Goal: Transaction & Acquisition: Purchase product/service

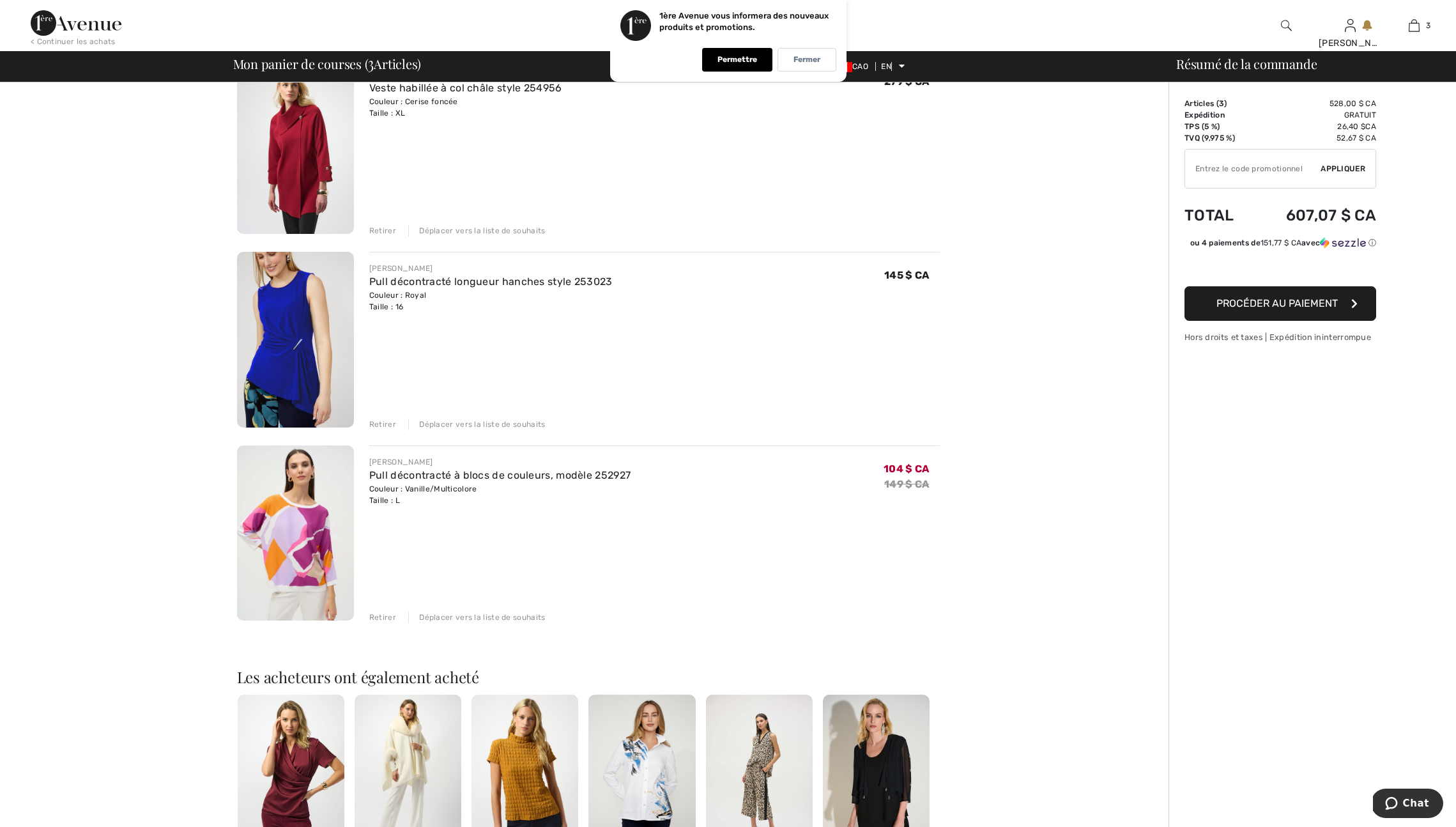
scroll to position [128, 0]
click at [383, 237] on font "Retirer" at bounding box center [383, 232] width 27 height 9
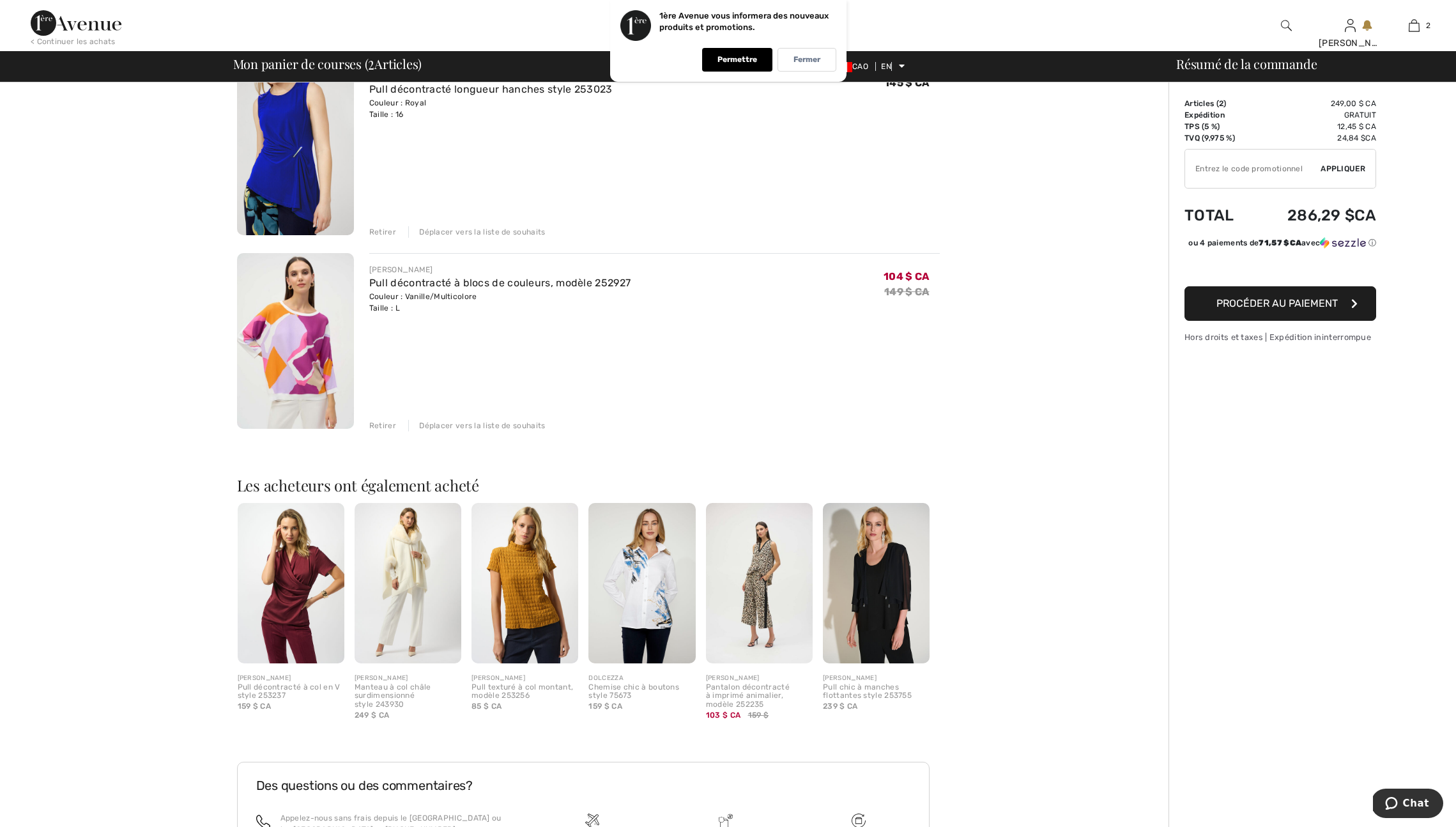
click at [383, 237] on font "Retirer" at bounding box center [383, 232] width 27 height 9
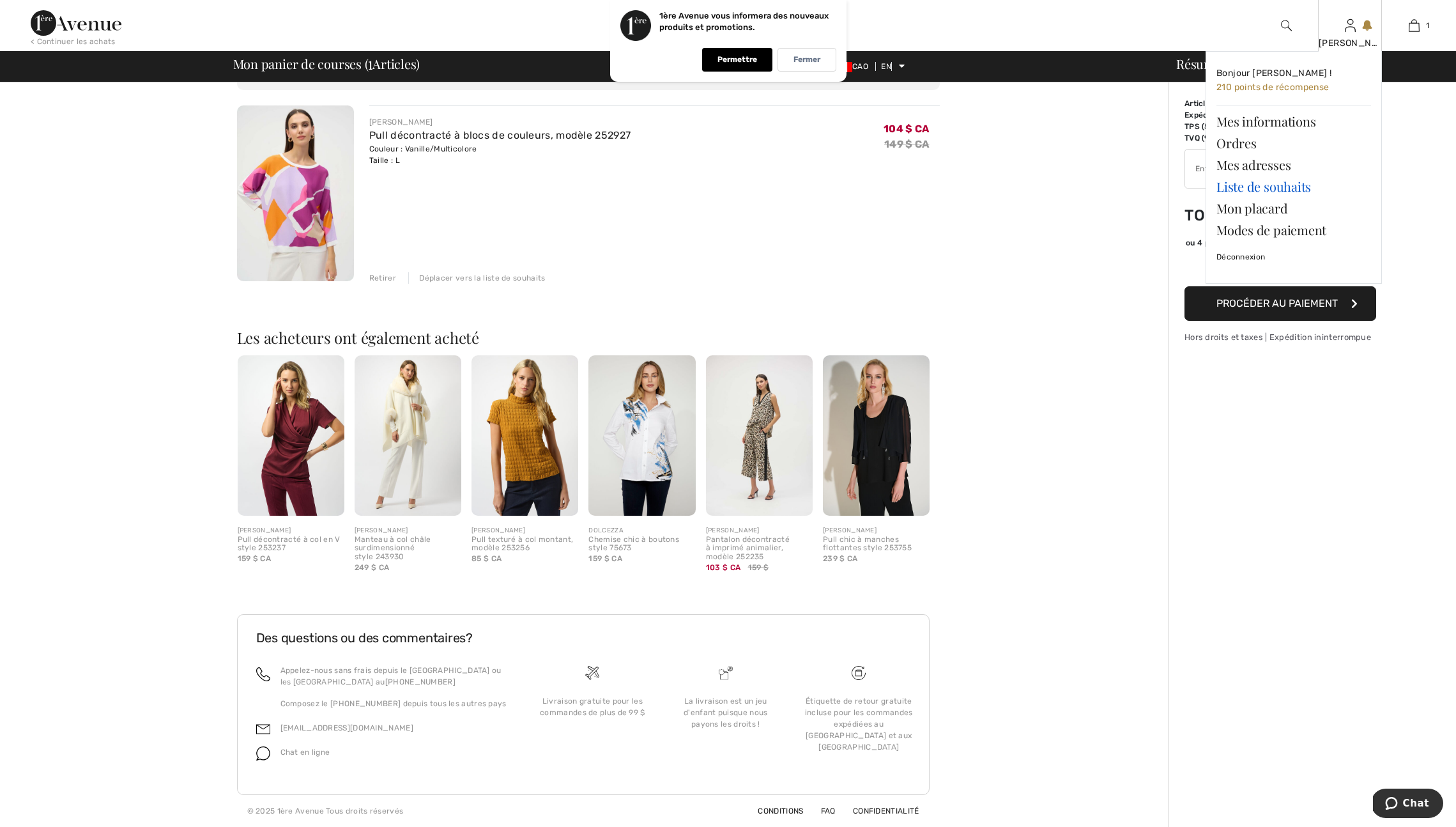
click at [1272, 188] on font "Liste de souhaits" at bounding box center [1264, 186] width 95 height 18
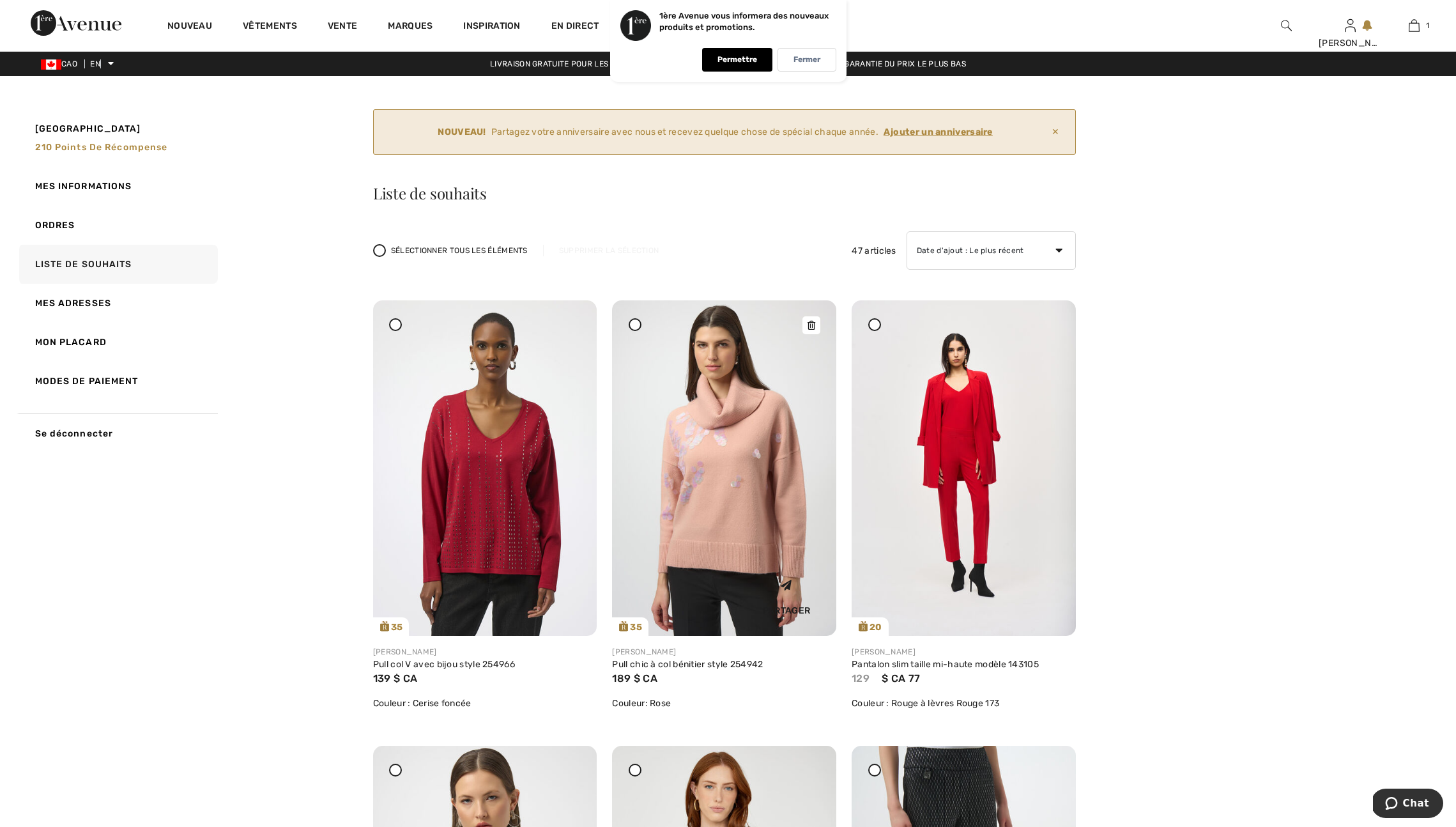
click at [664, 565] on img at bounding box center [724, 468] width 224 height 336
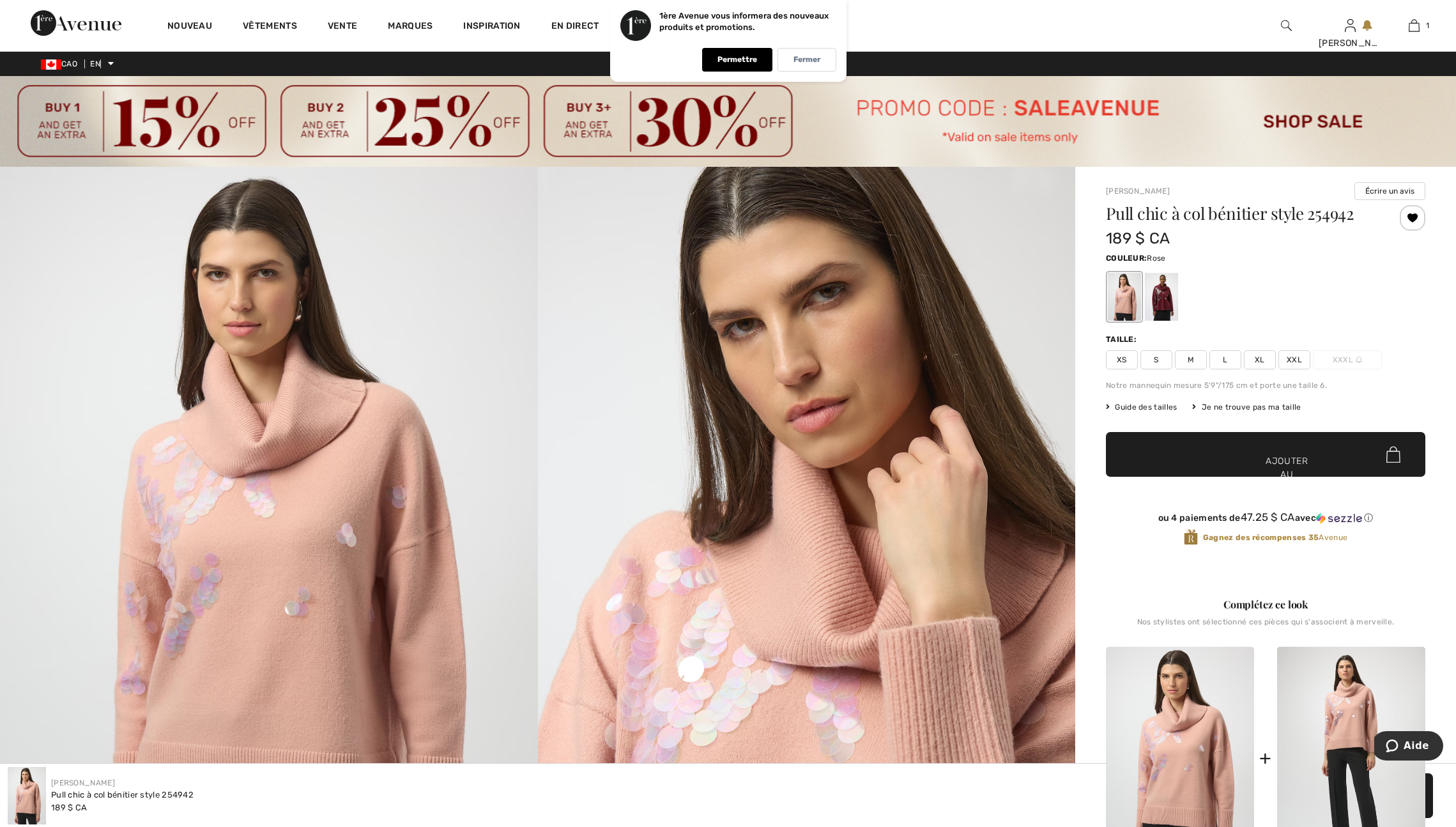
click at [1265, 364] on font "XL" at bounding box center [1260, 360] width 10 height 9
click at [1255, 477] on font "✔ Ajouté au panier" at bounding box center [1265, 481] width 37 height 54
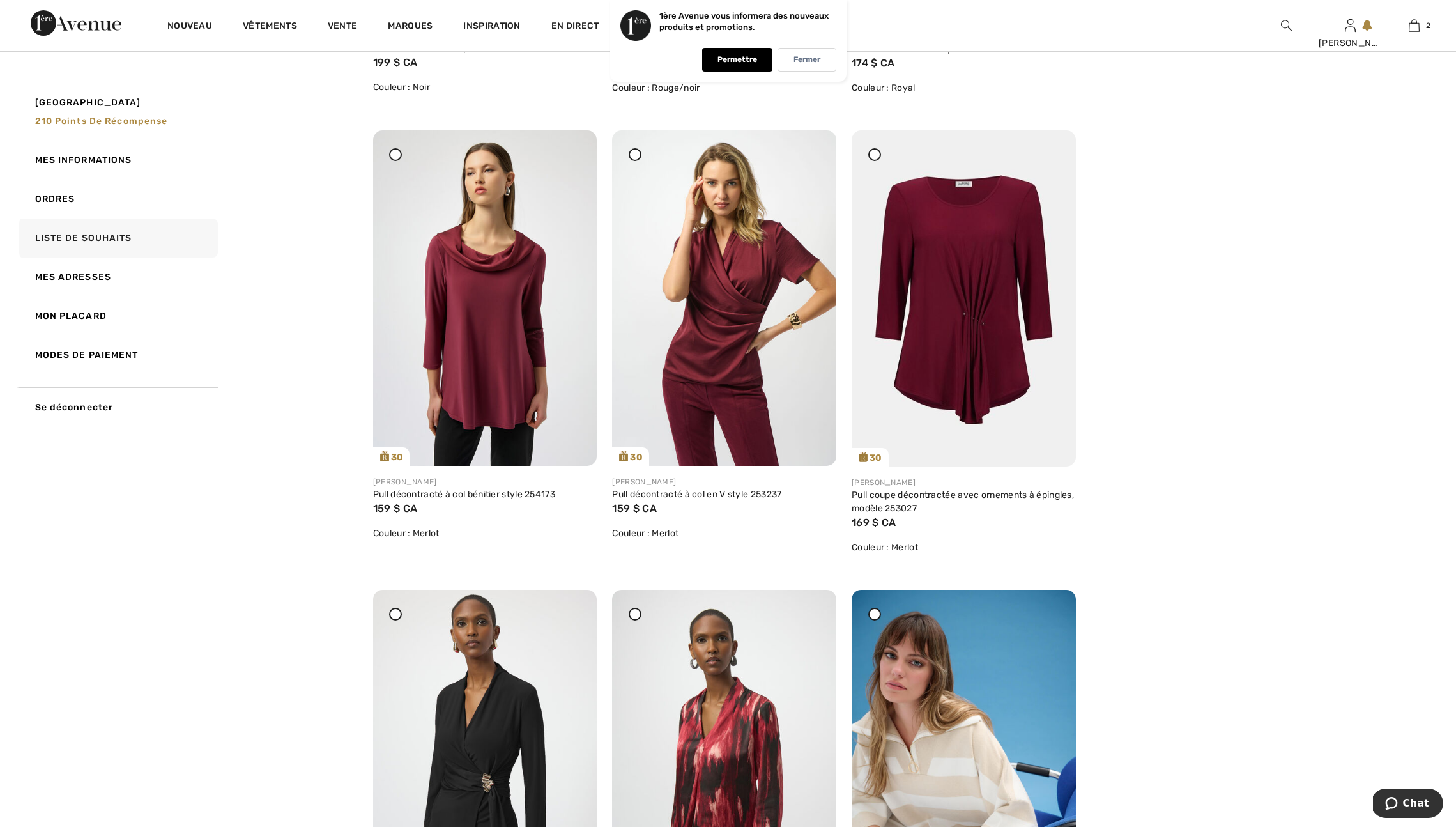
scroll to position [1508, 0]
click at [447, 416] on img at bounding box center [485, 298] width 224 height 336
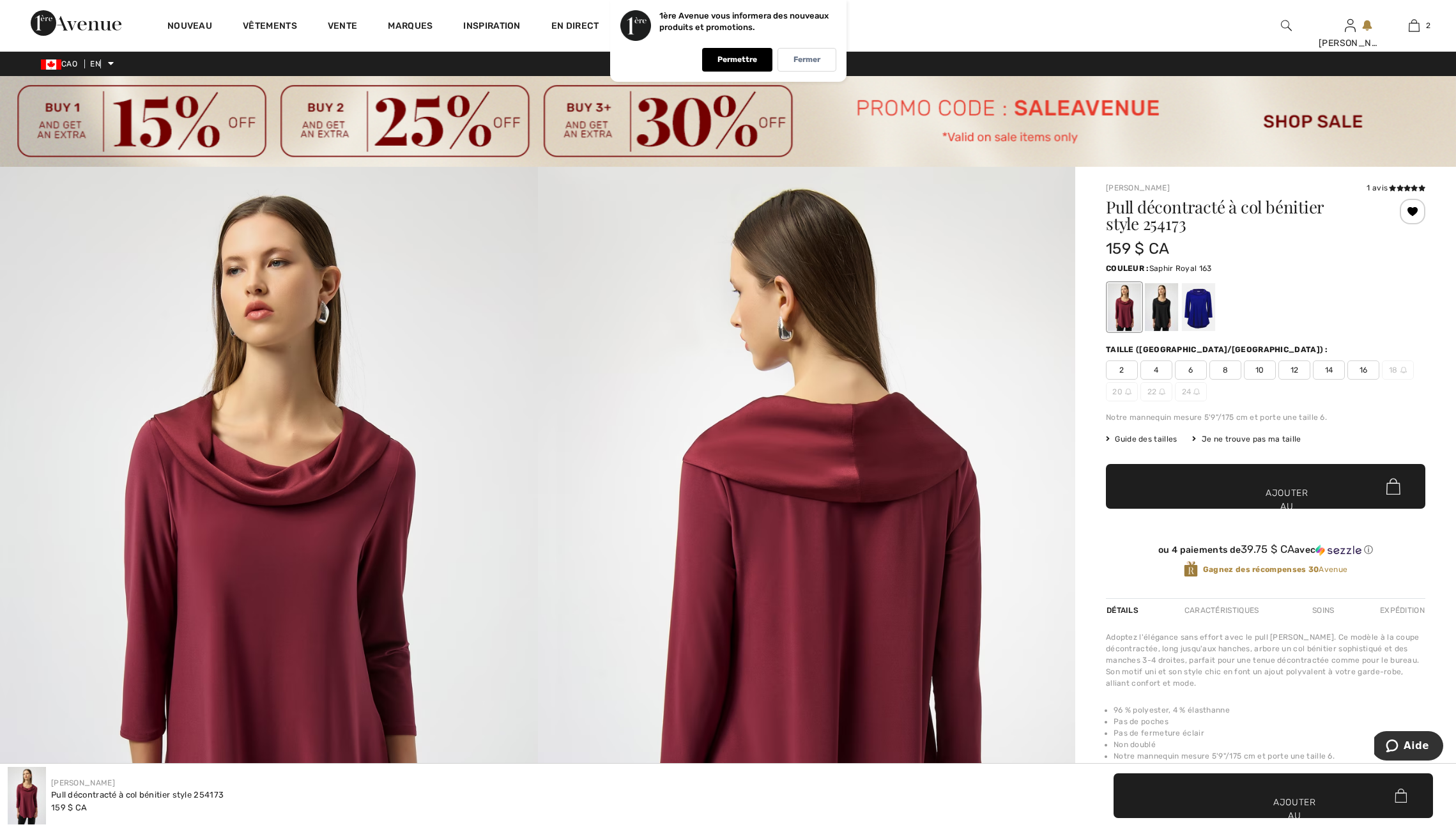
click at [1207, 321] on div at bounding box center [1199, 307] width 33 height 48
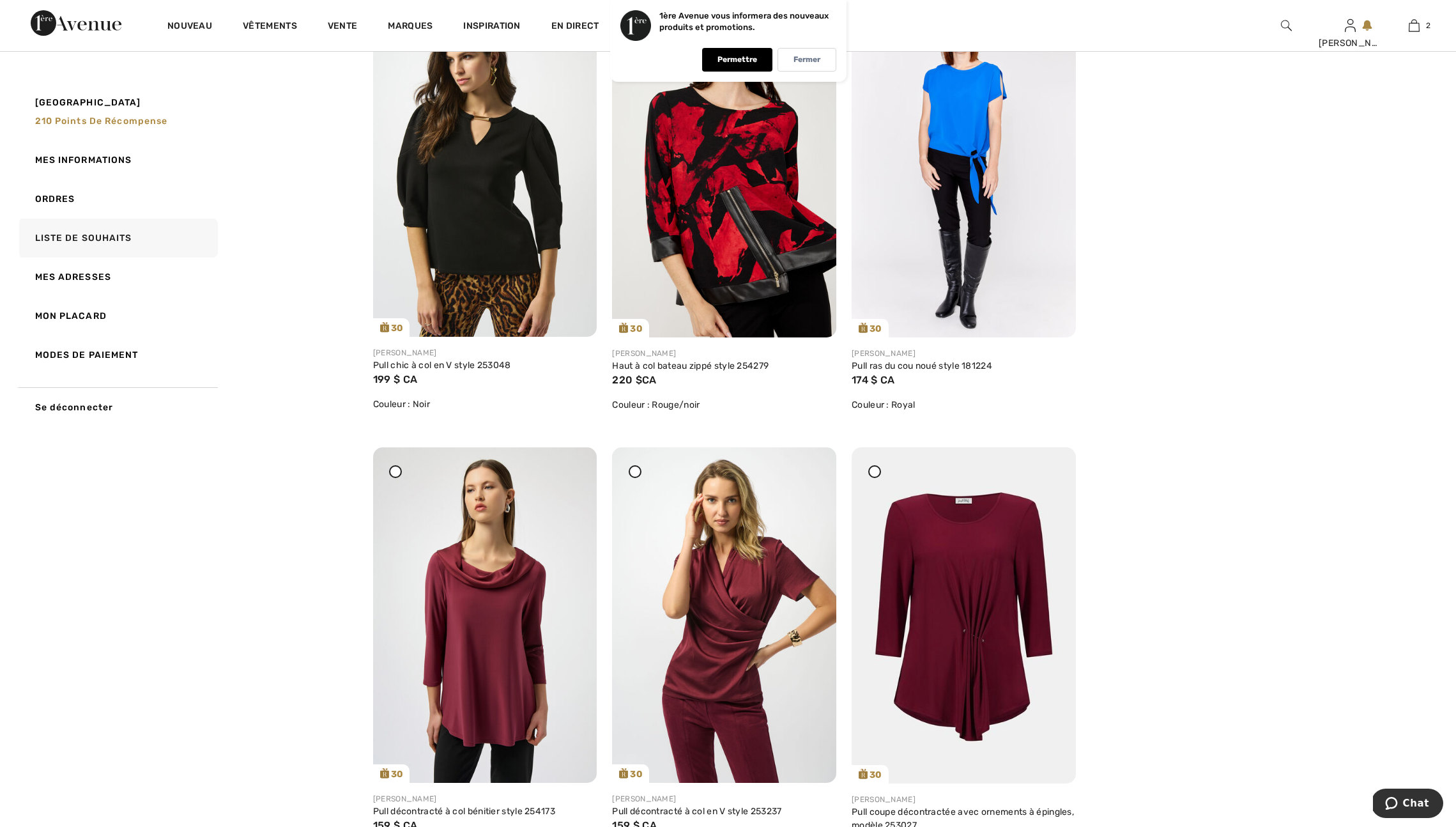
scroll to position [1194, 0]
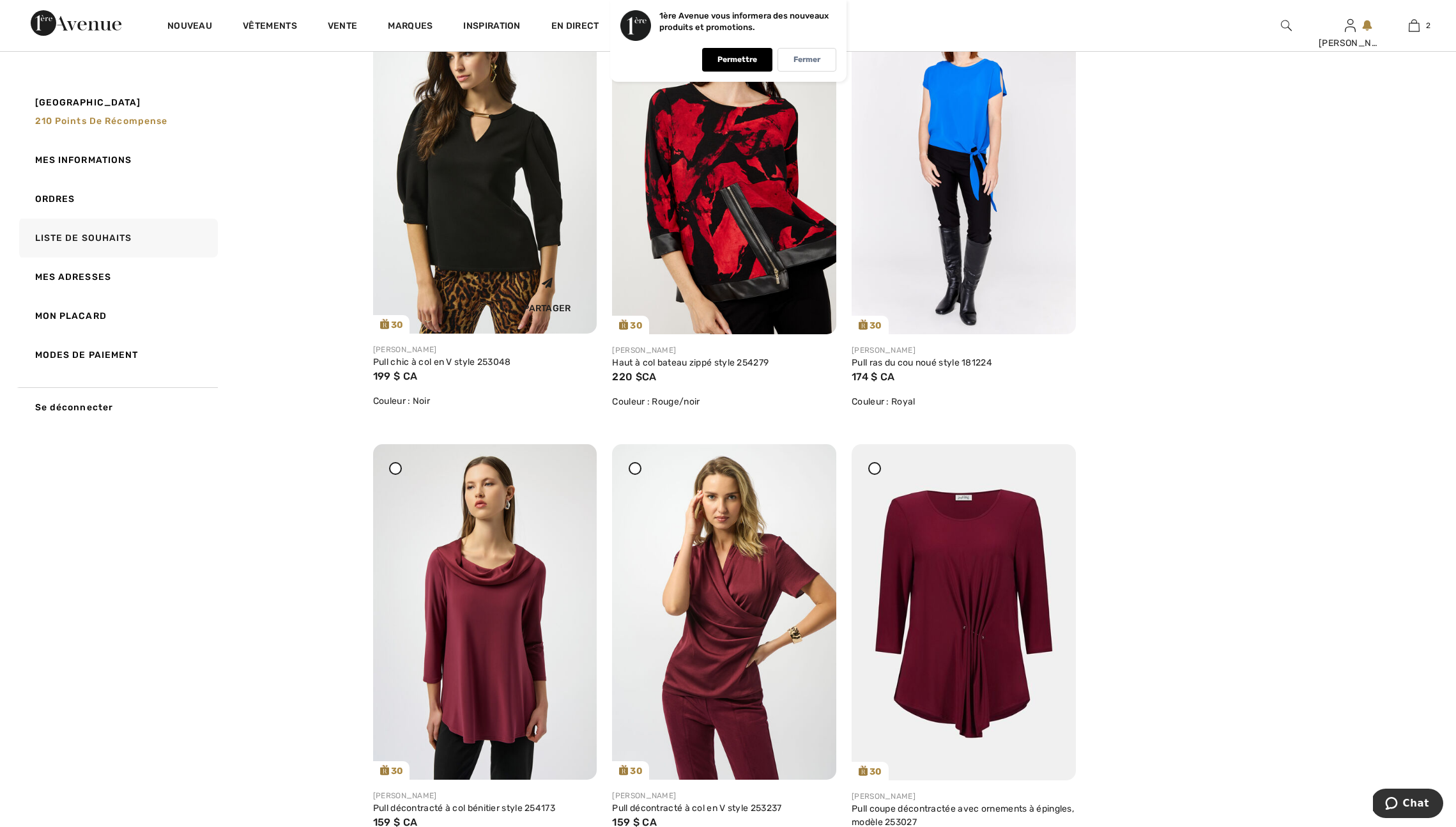
click at [463, 250] on img at bounding box center [485, 166] width 224 height 336
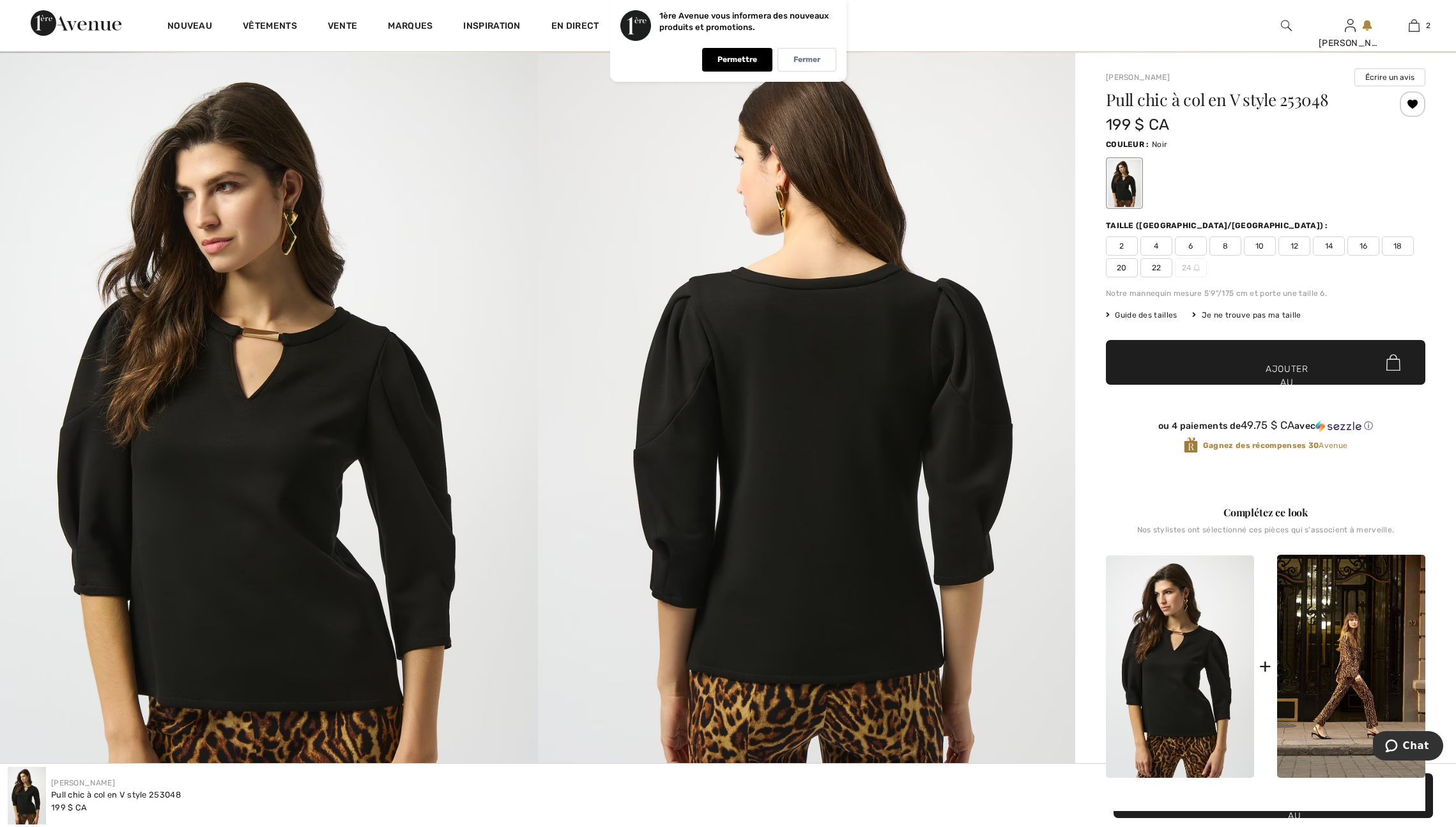
scroll to position [113, 0]
click at [1375, 254] on span "16" at bounding box center [1364, 246] width 32 height 19
click at [1295, 384] on font "Ajouter au panier" at bounding box center [1287, 383] width 43 height 40
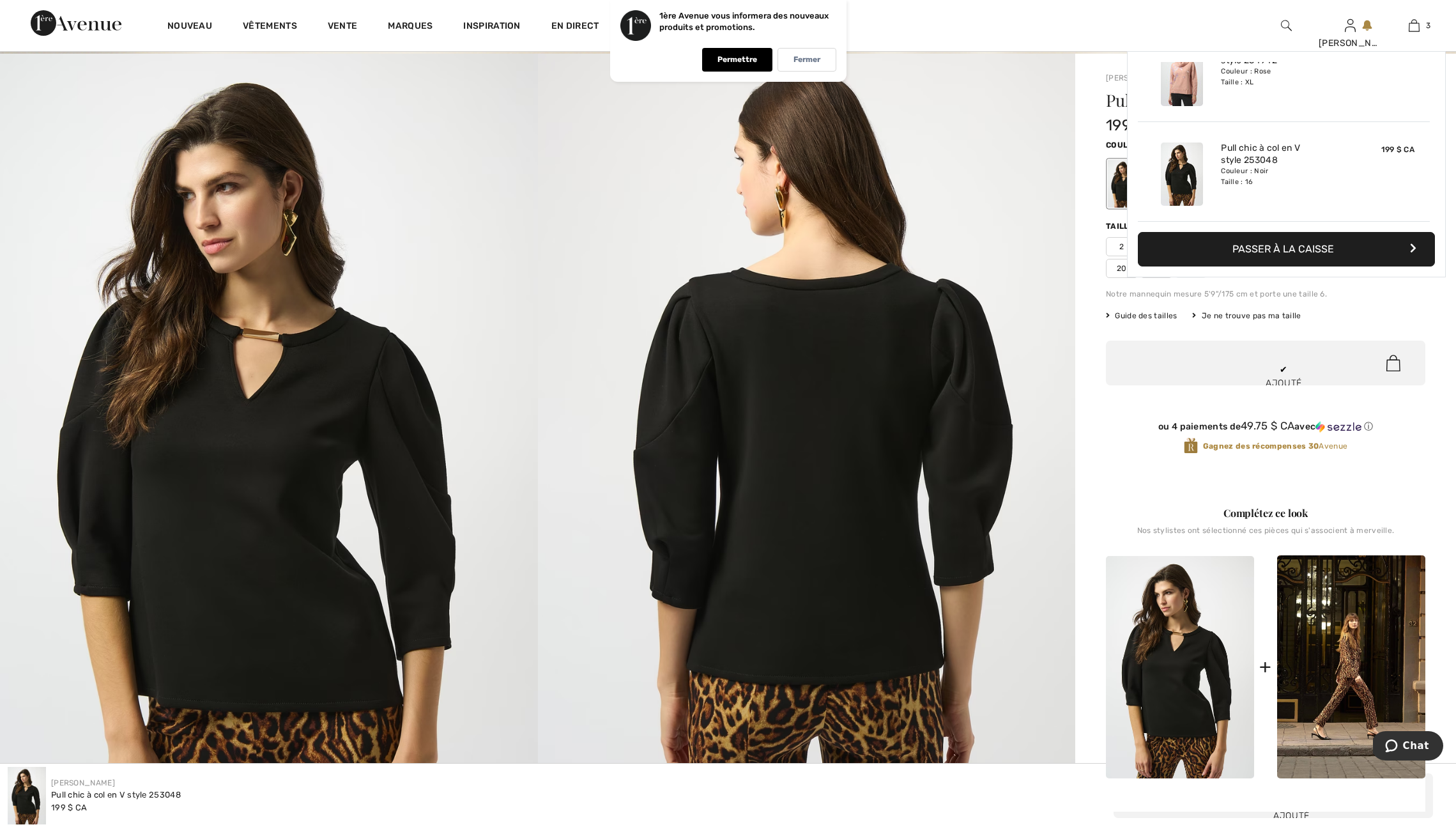
scroll to position [0, 0]
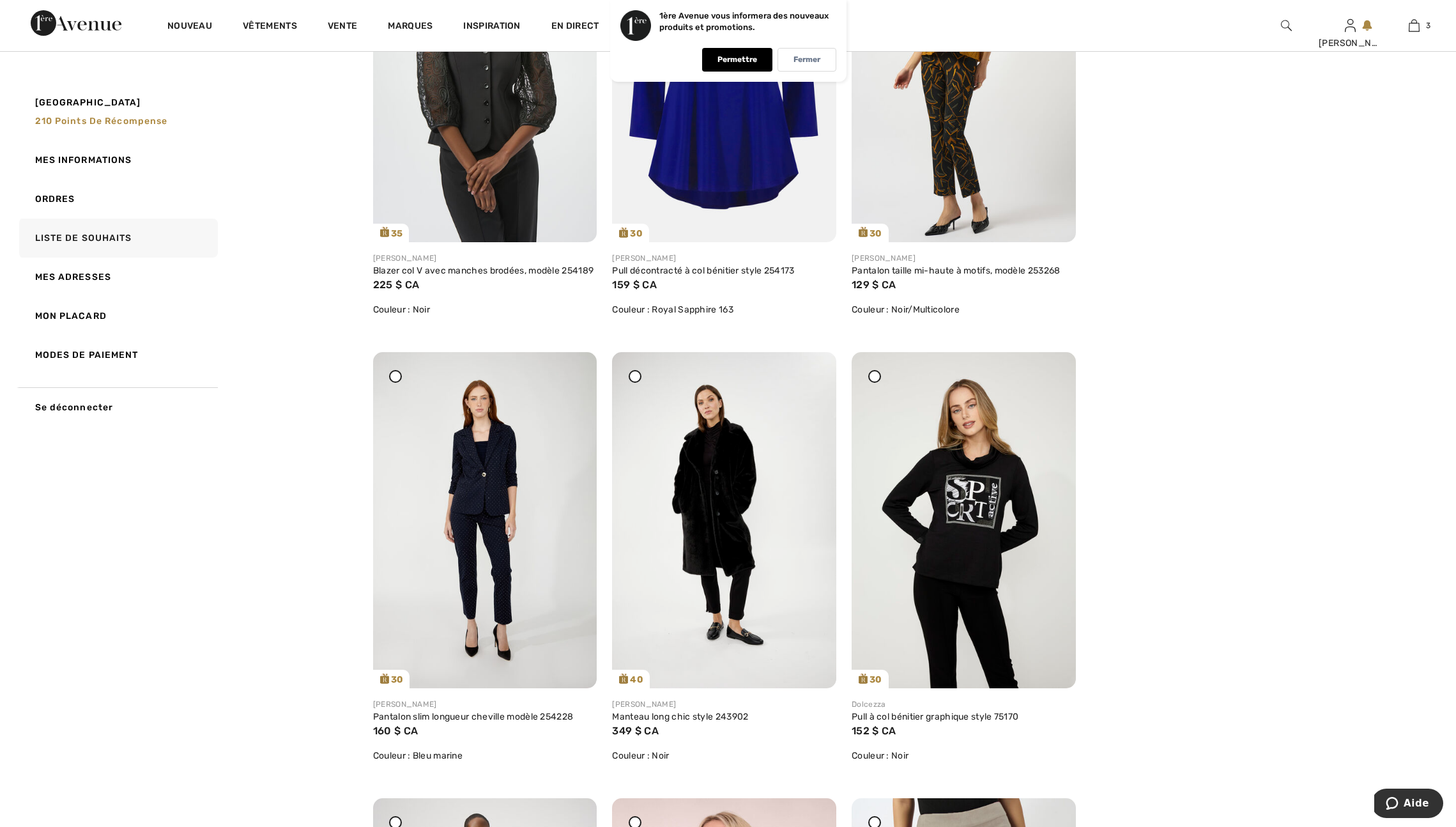
scroll to position [3570, 0]
click at [942, 232] on div "Partager" at bounding box center [964, 202] width 205 height 57
click at [913, 232] on div "Partager" at bounding box center [964, 202] width 205 height 57
click at [935, 205] on img at bounding box center [964, 73] width 224 height 336
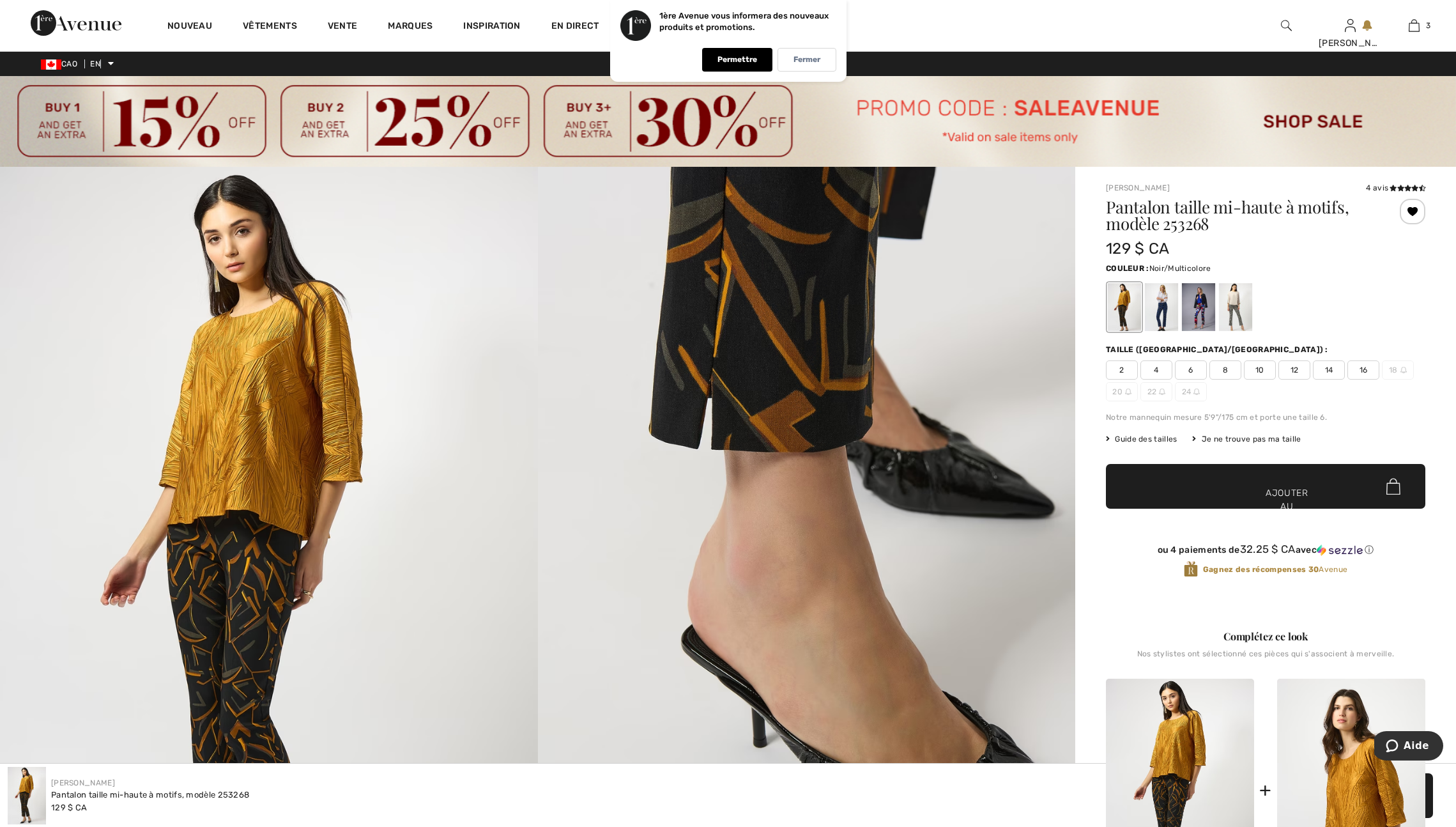
click at [1368, 375] on font "16" at bounding box center [1364, 370] width 8 height 9
click at [1287, 506] on font "Ajouter au panier" at bounding box center [1287, 506] width 43 height 40
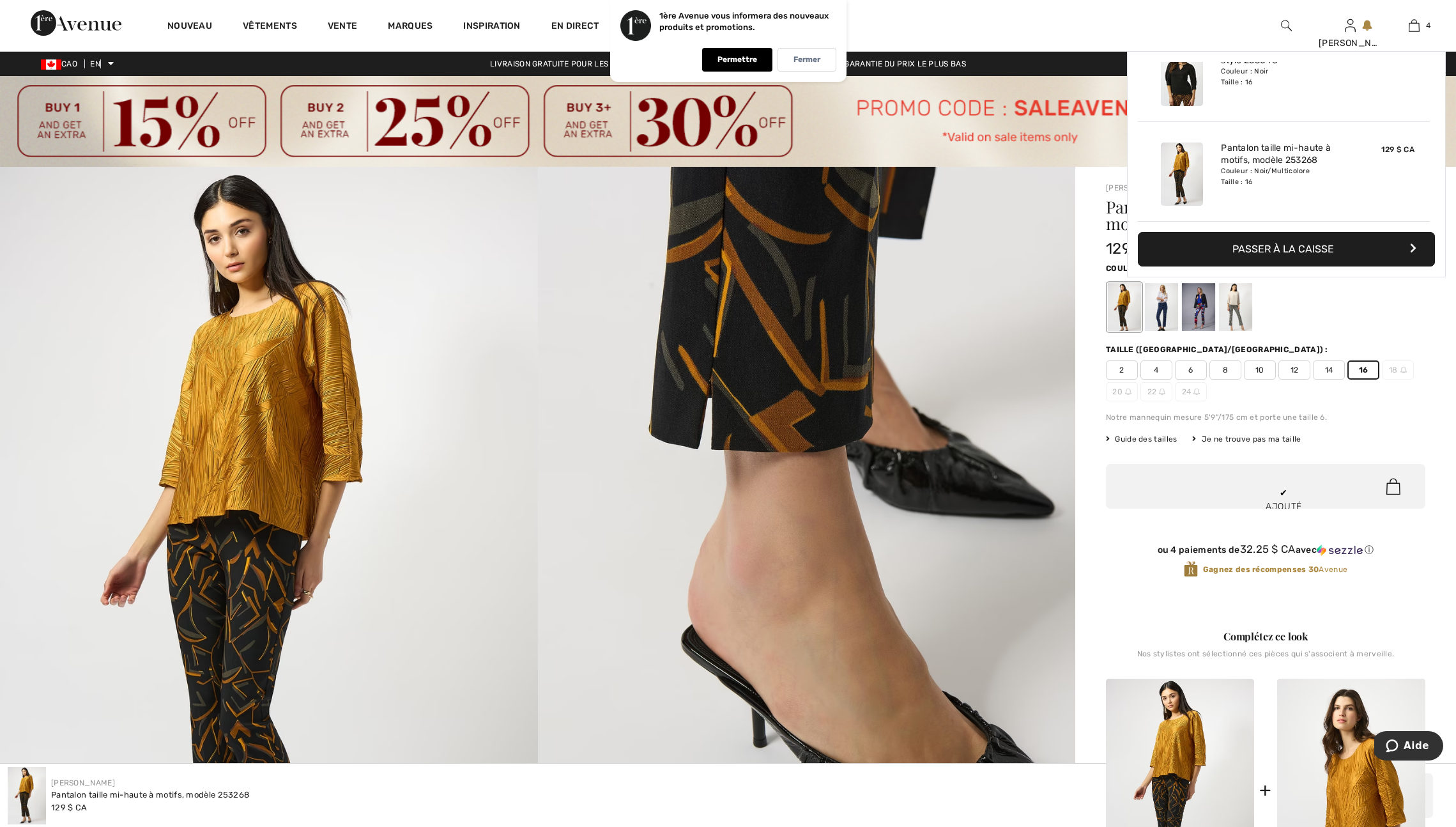
scroll to position [275, 0]
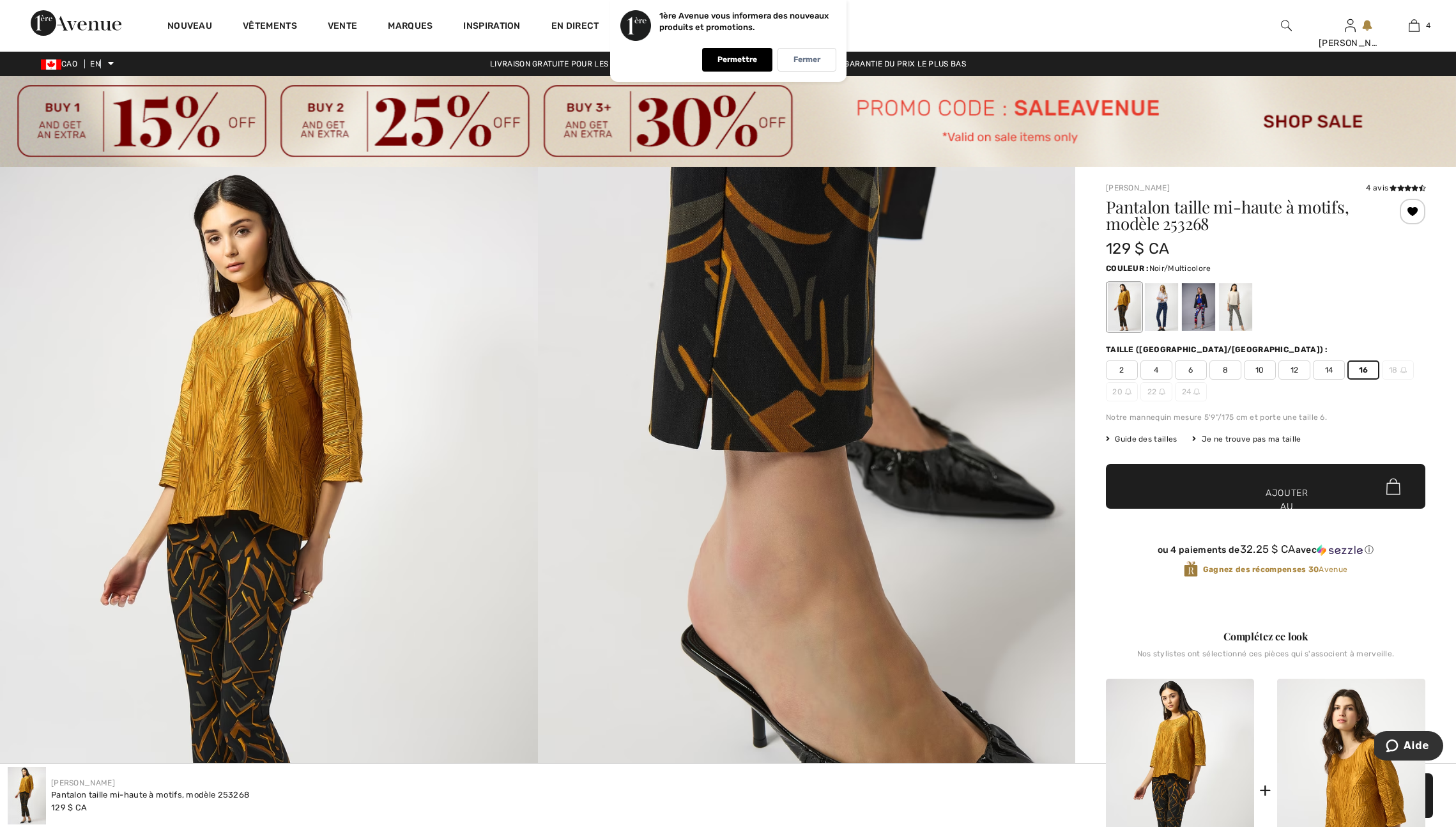
click at [1334, 375] on font "14" at bounding box center [1329, 370] width 8 height 9
click at [1290, 505] on font "Ajouter au panier" at bounding box center [1287, 506] width 43 height 40
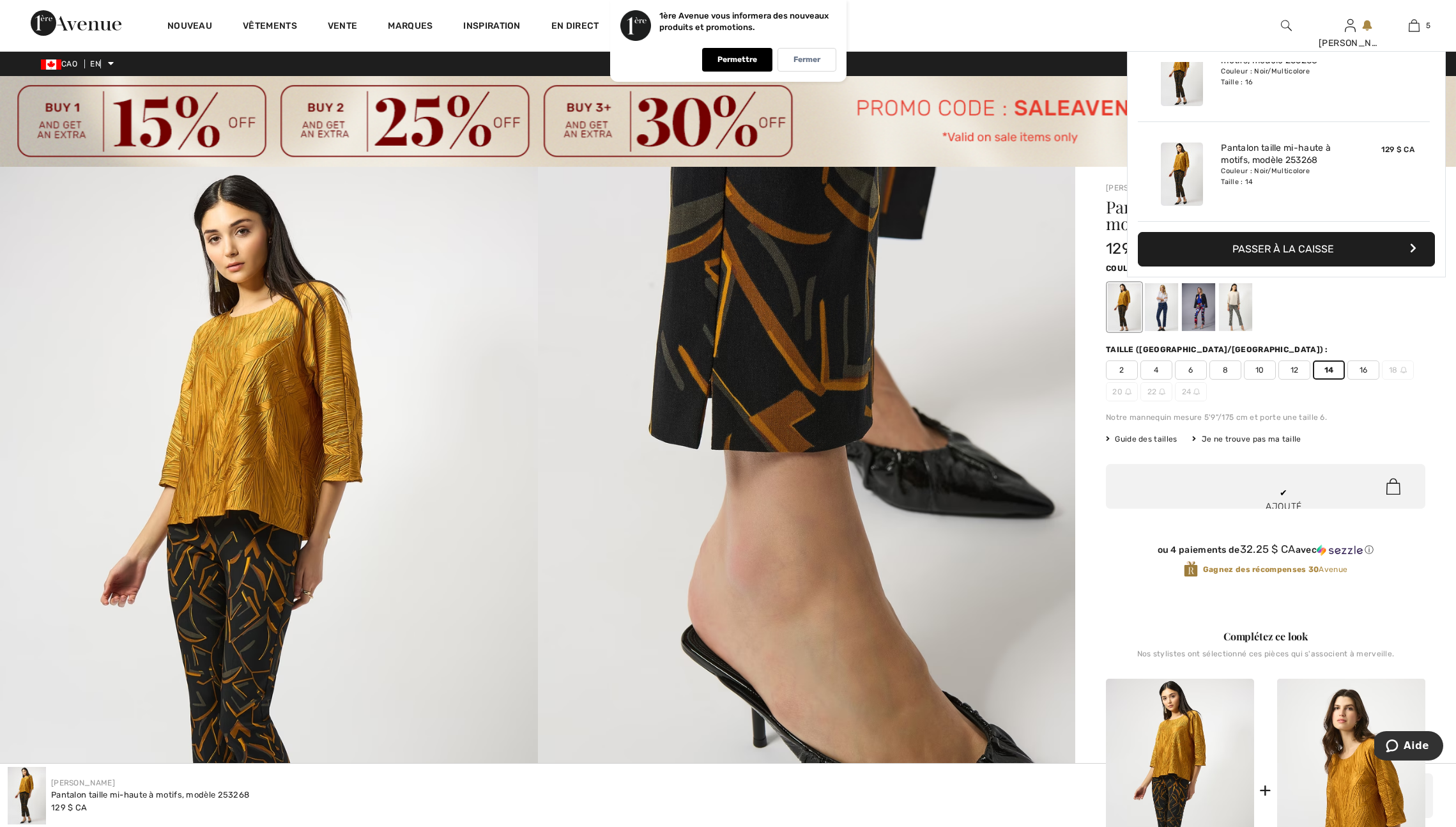
scroll to position [383, 0]
click at [1035, 354] on img at bounding box center [807, 569] width 538 height 806
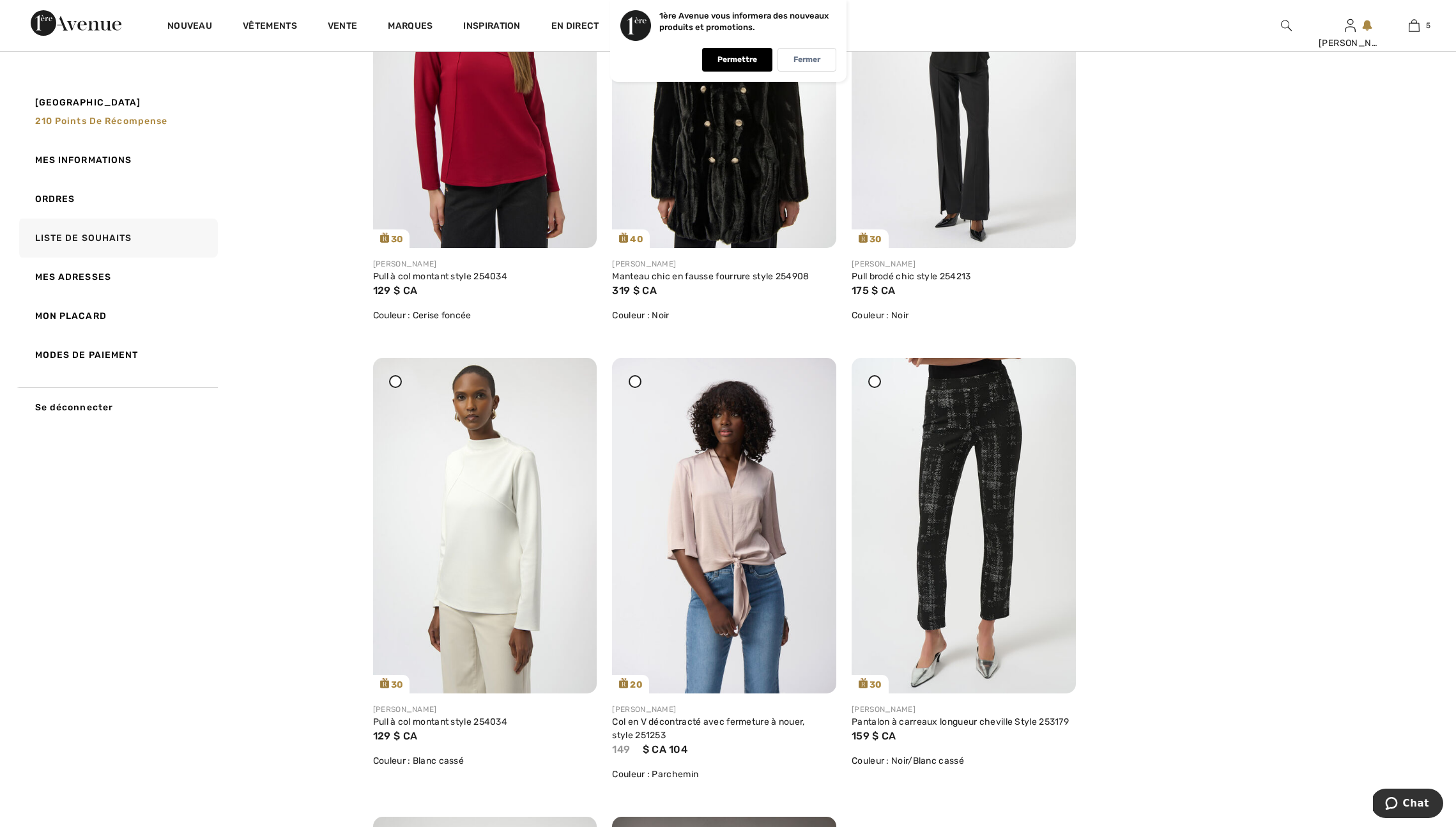
scroll to position [6282, 0]
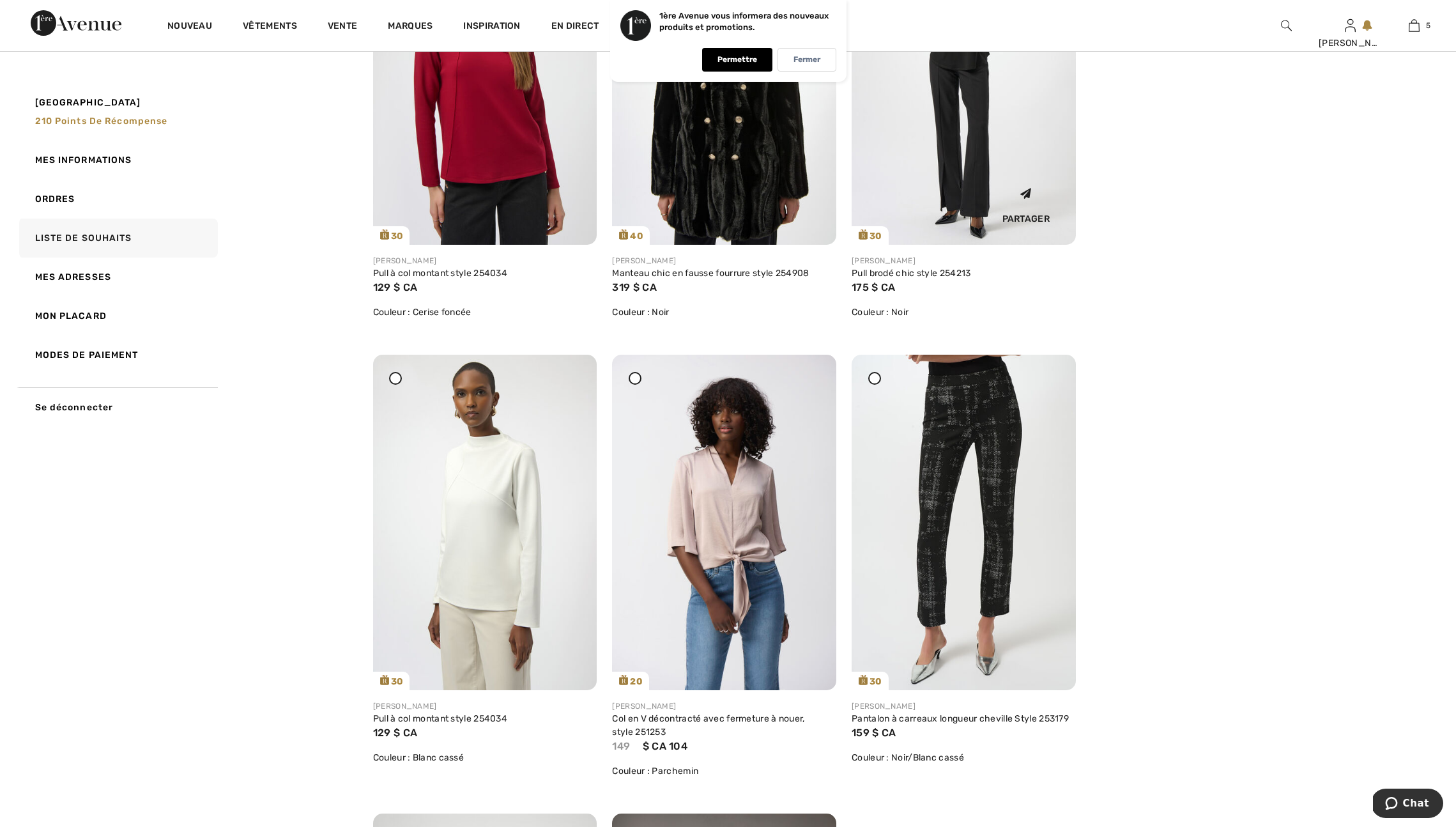
click at [963, 177] on img at bounding box center [964, 76] width 224 height 336
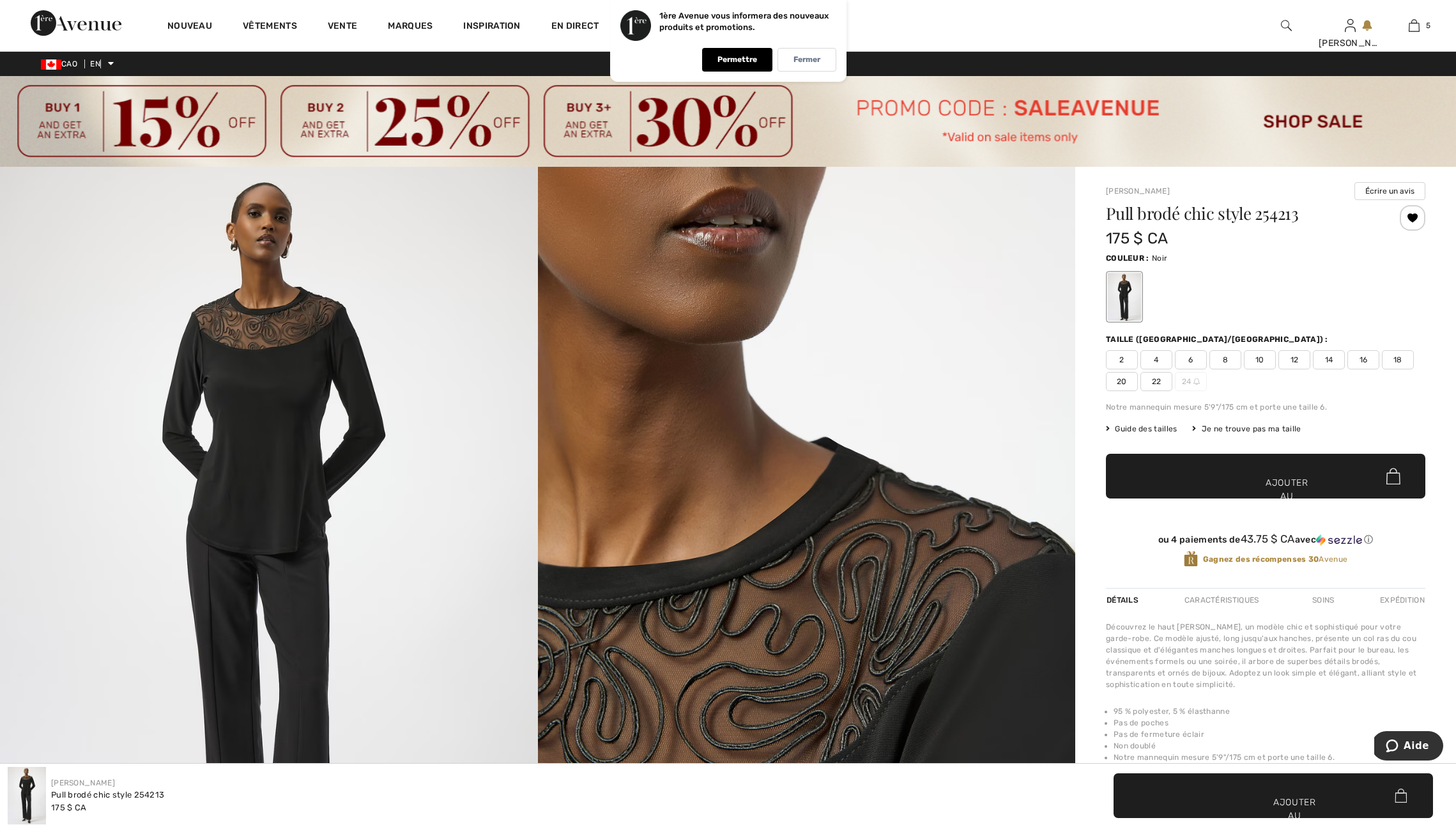
click at [1368, 364] on font "16" at bounding box center [1364, 360] width 8 height 9
click at [1283, 499] on font "Ajouter au panier" at bounding box center [1287, 496] width 43 height 40
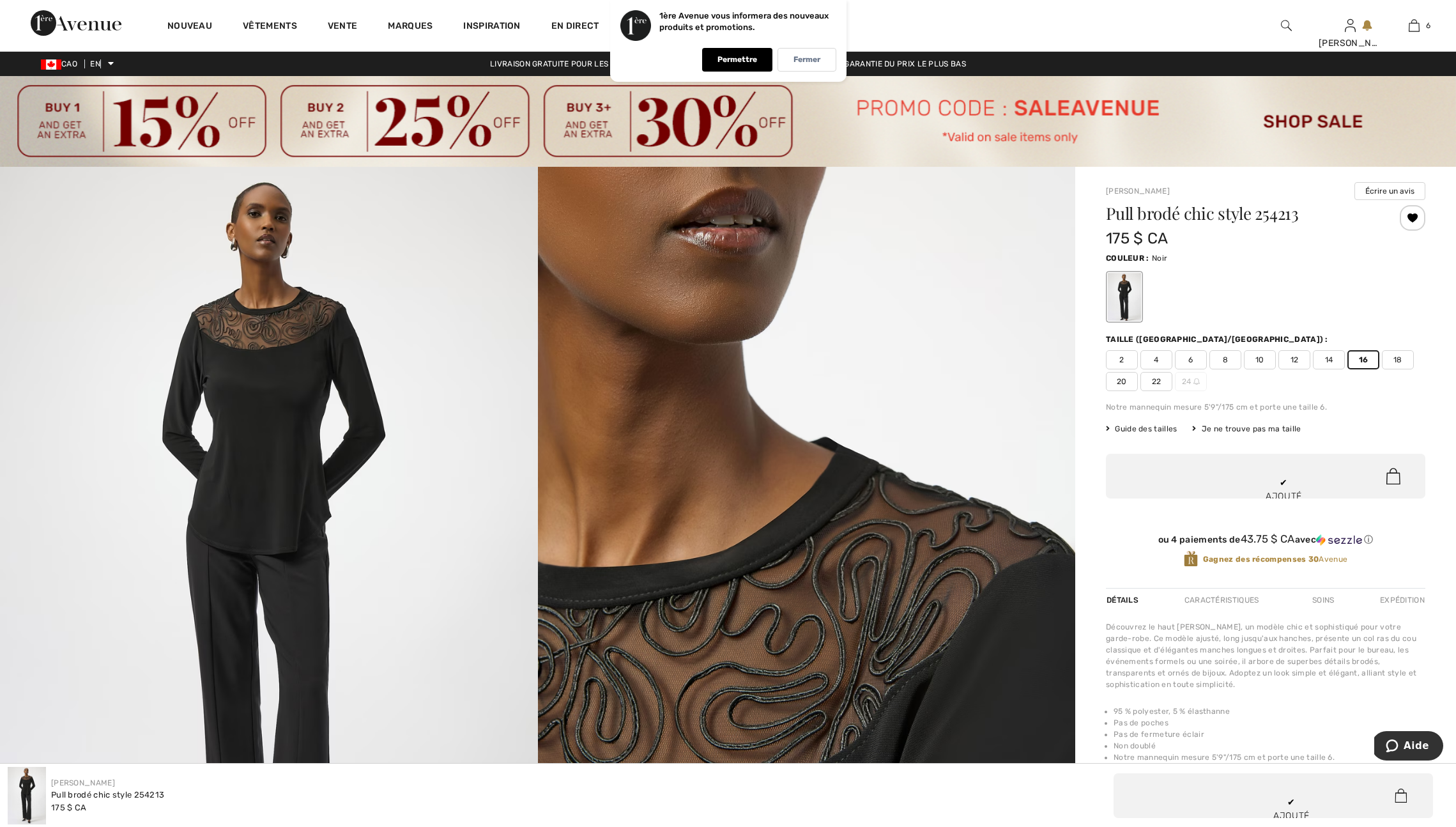
scroll to position [492, 0]
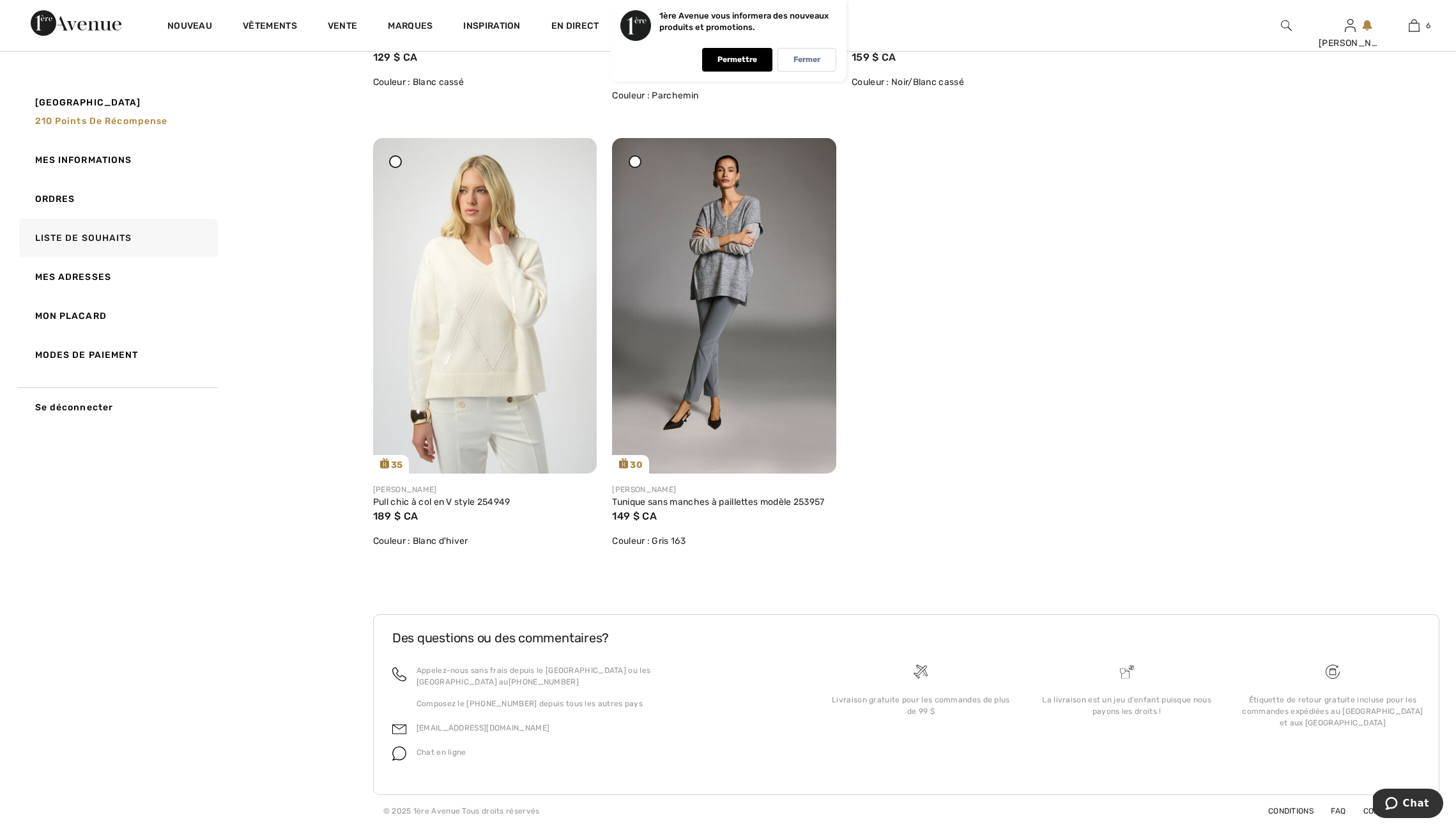
scroll to position [7057, 0]
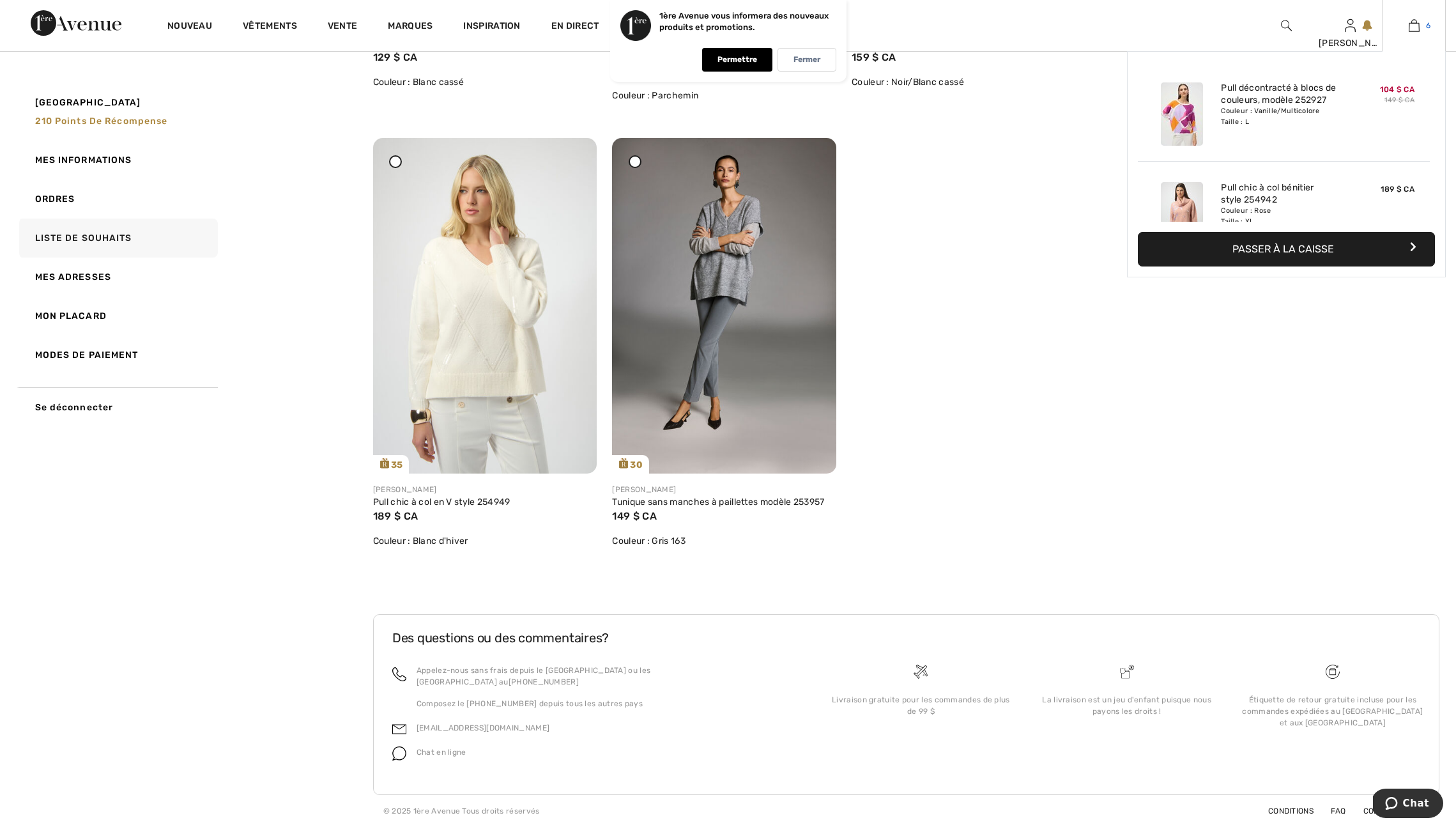
click at [1411, 23] on img at bounding box center [1414, 25] width 11 height 15
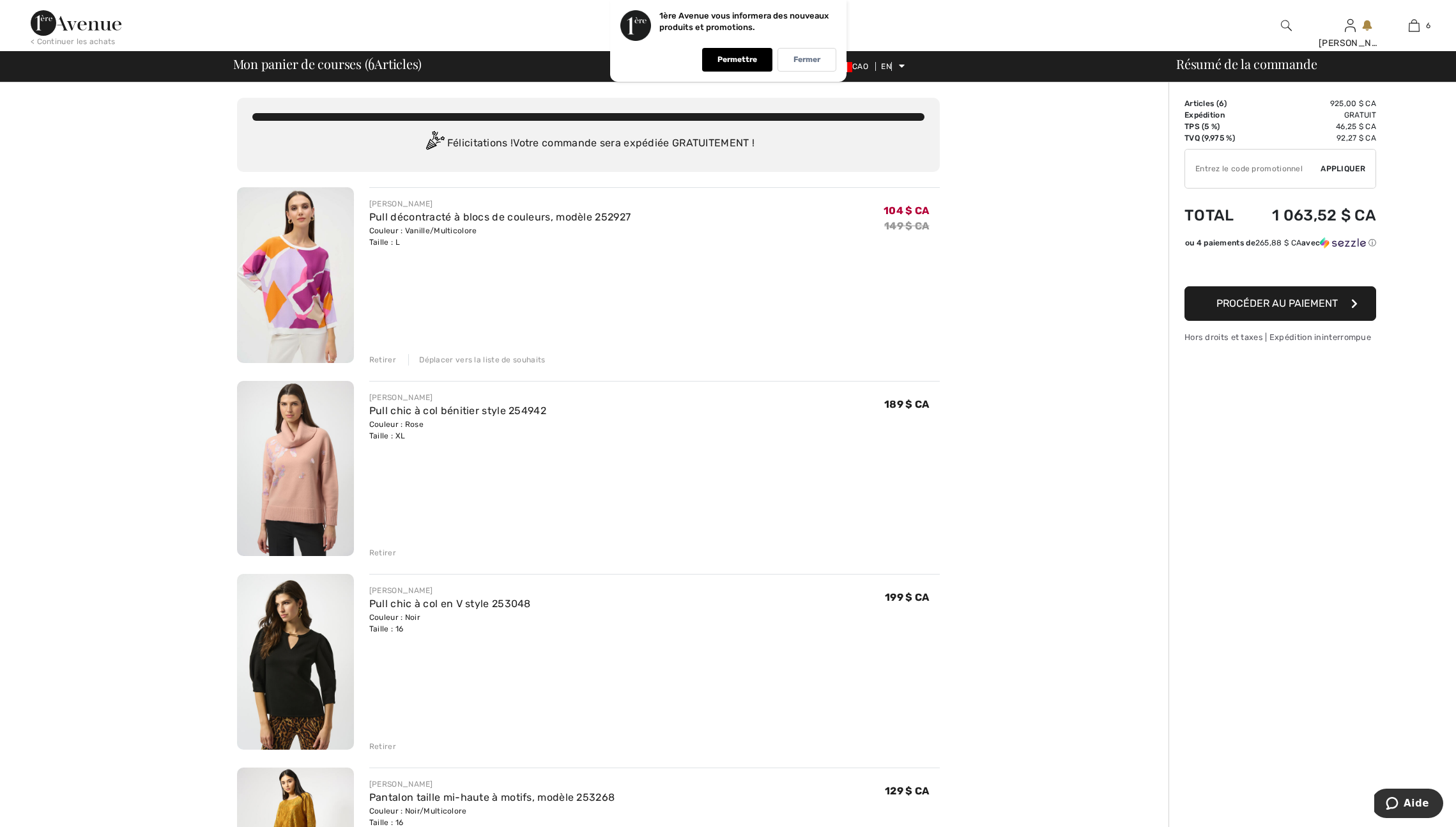
click at [1203, 172] on input "TEXT" at bounding box center [1253, 169] width 136 height 38
type input "SALEAVENUE"
click at [1350, 173] on font "Appliquer" at bounding box center [1343, 169] width 45 height 9
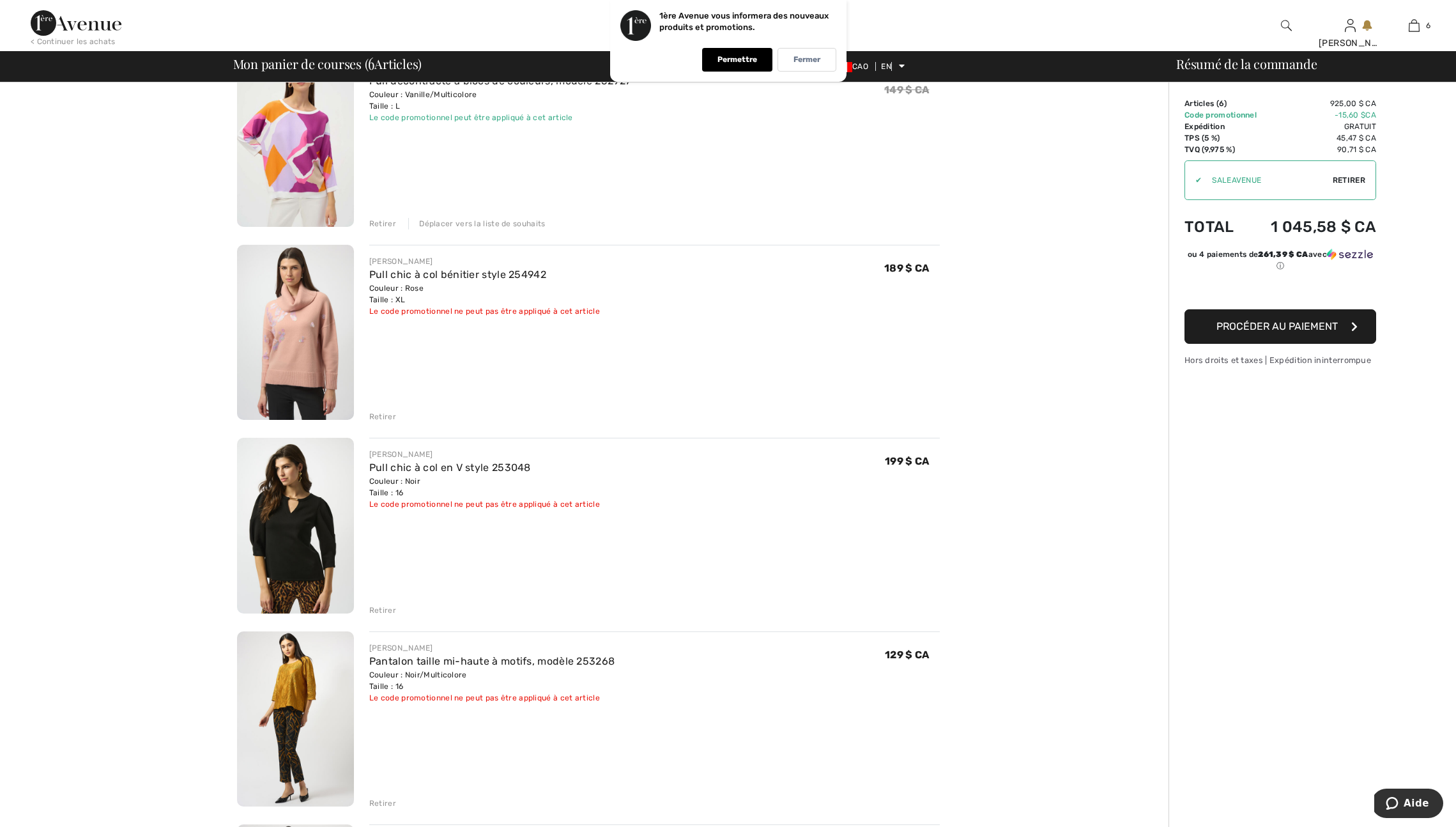
scroll to position [136, 0]
click at [382, 422] on font "Retirer" at bounding box center [383, 417] width 27 height 9
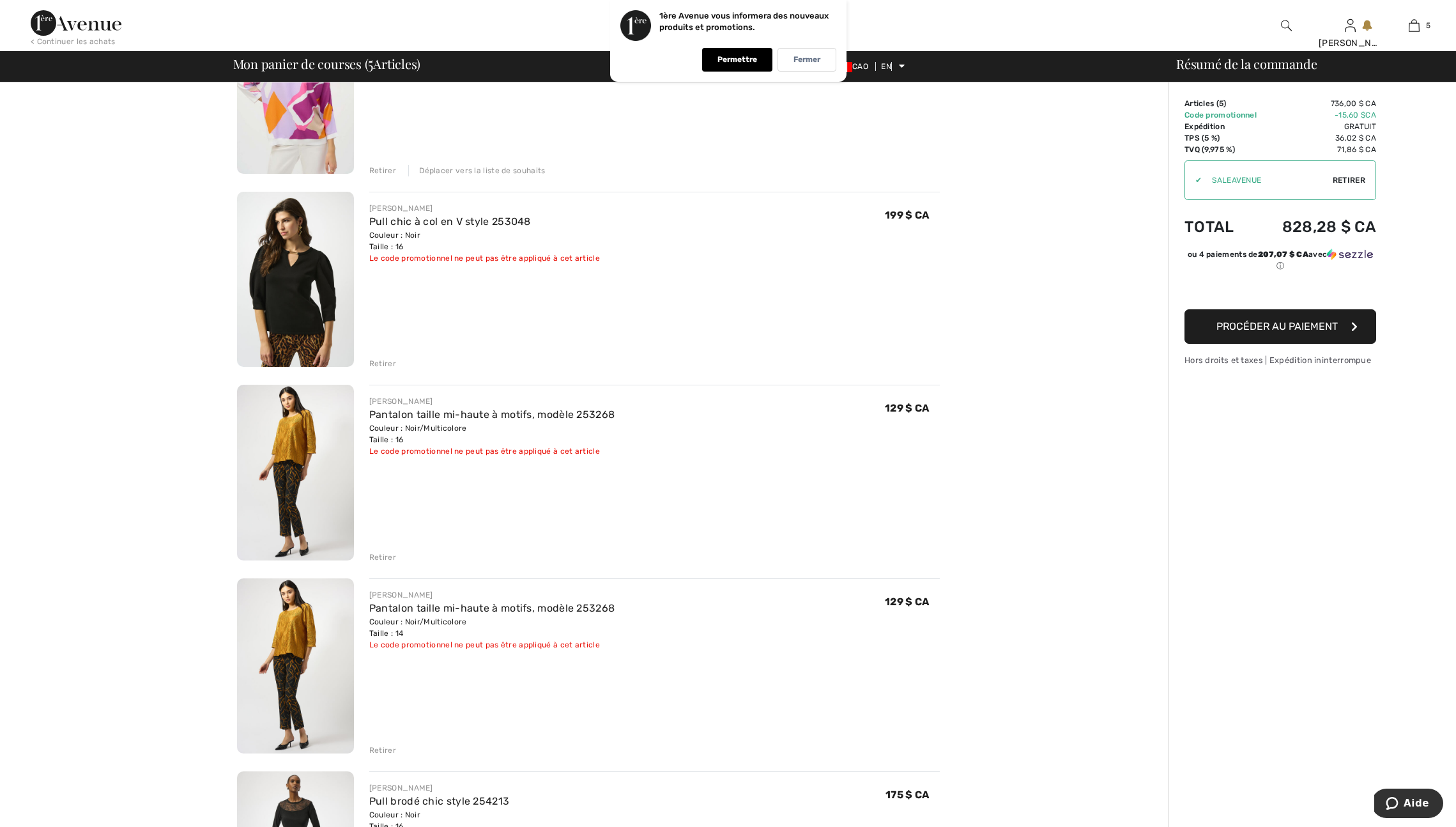
scroll to position [187, 0]
click at [384, 757] on font "Retirer" at bounding box center [383, 752] width 27 height 9
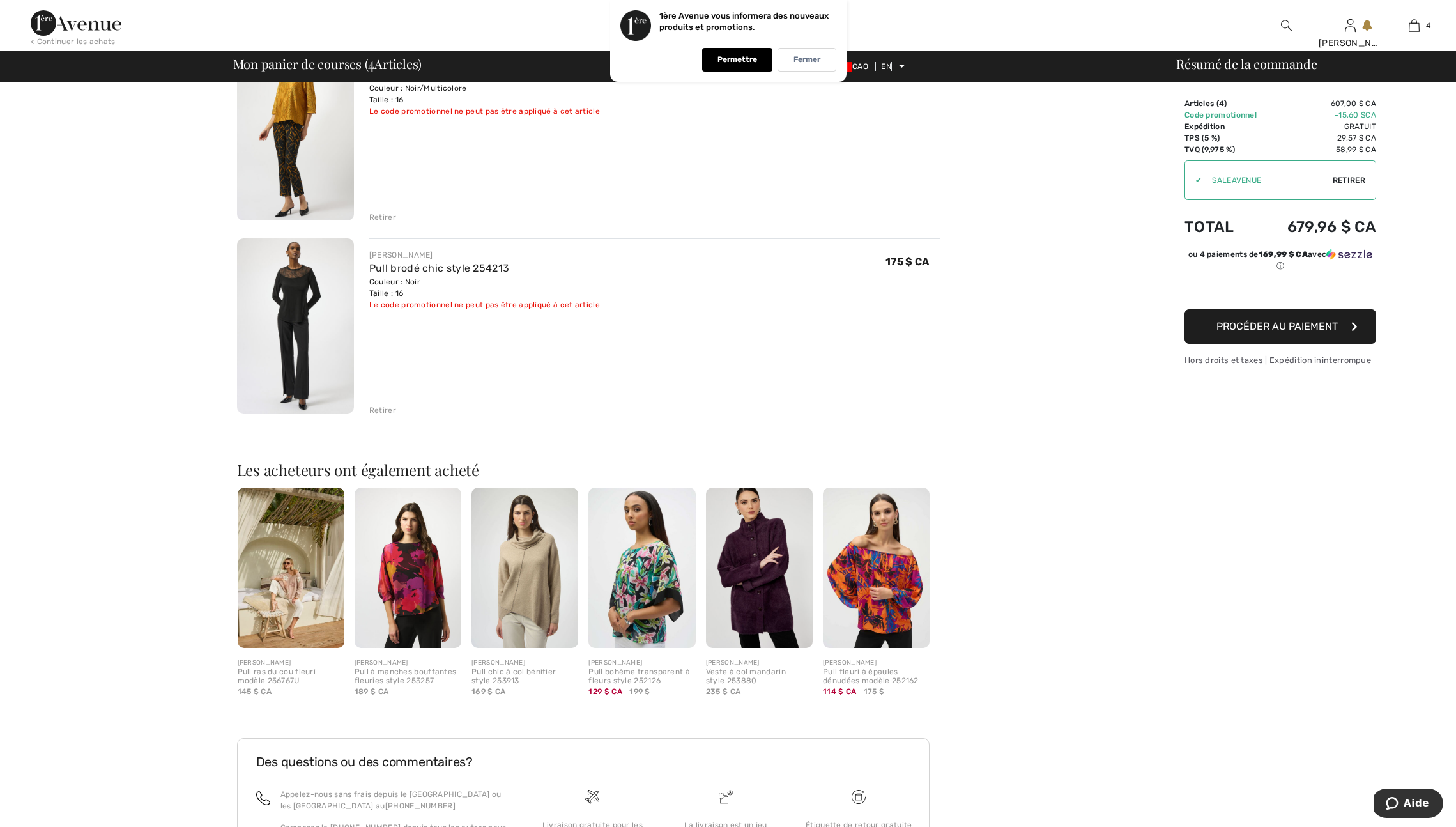
scroll to position [532, 0]
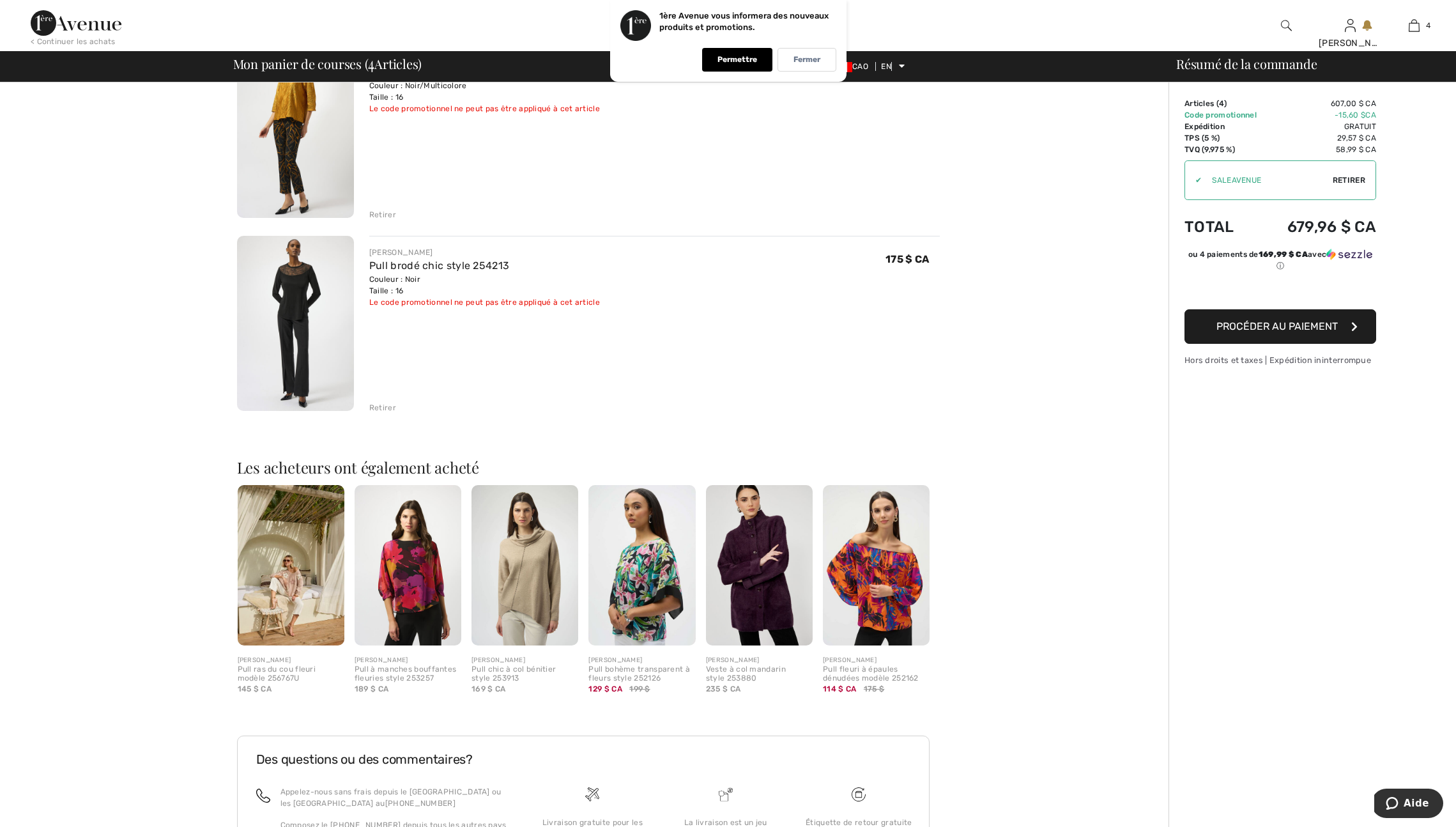
click at [385, 412] on font "Retirer" at bounding box center [383, 408] width 27 height 9
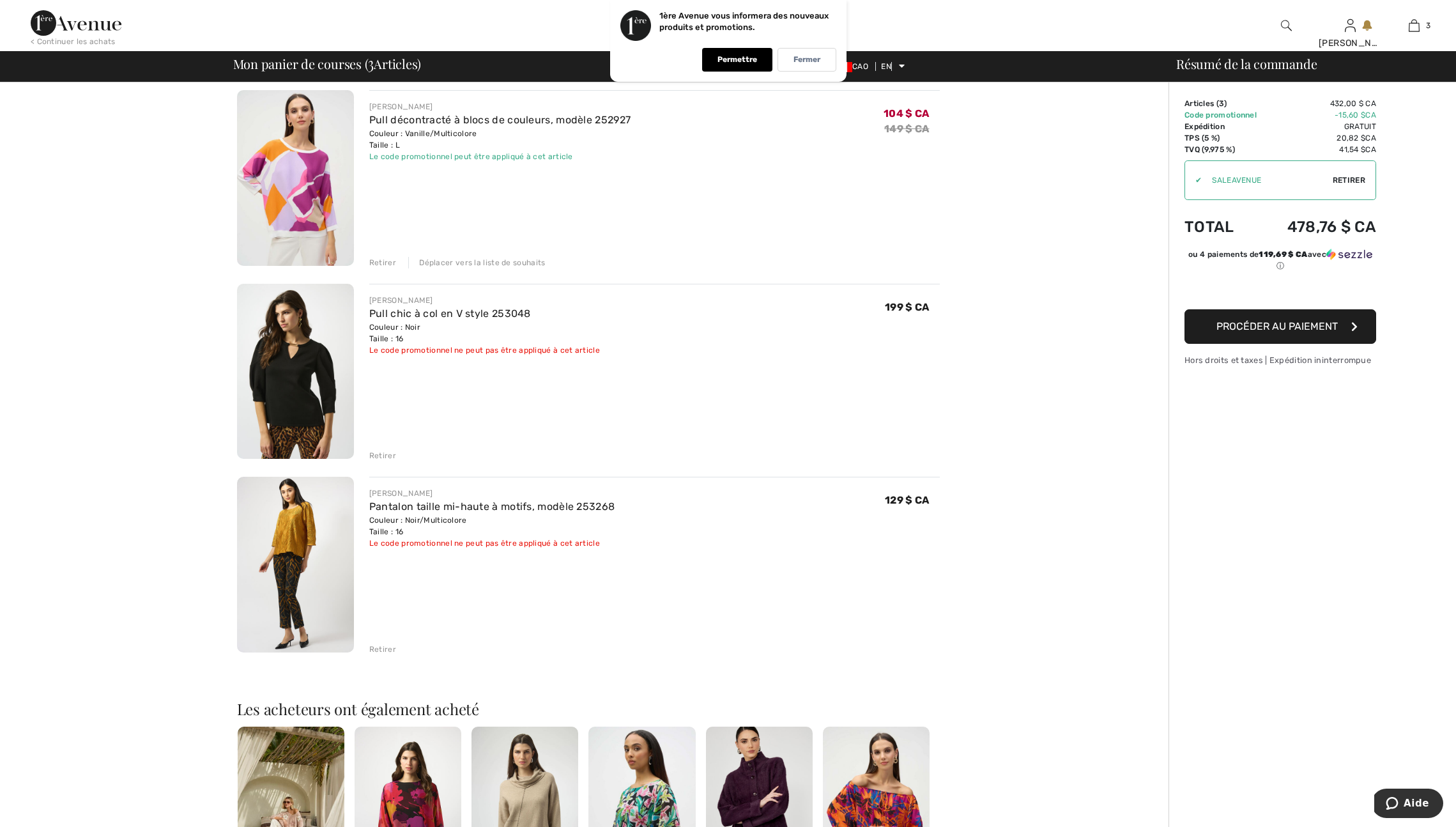
scroll to position [94, 0]
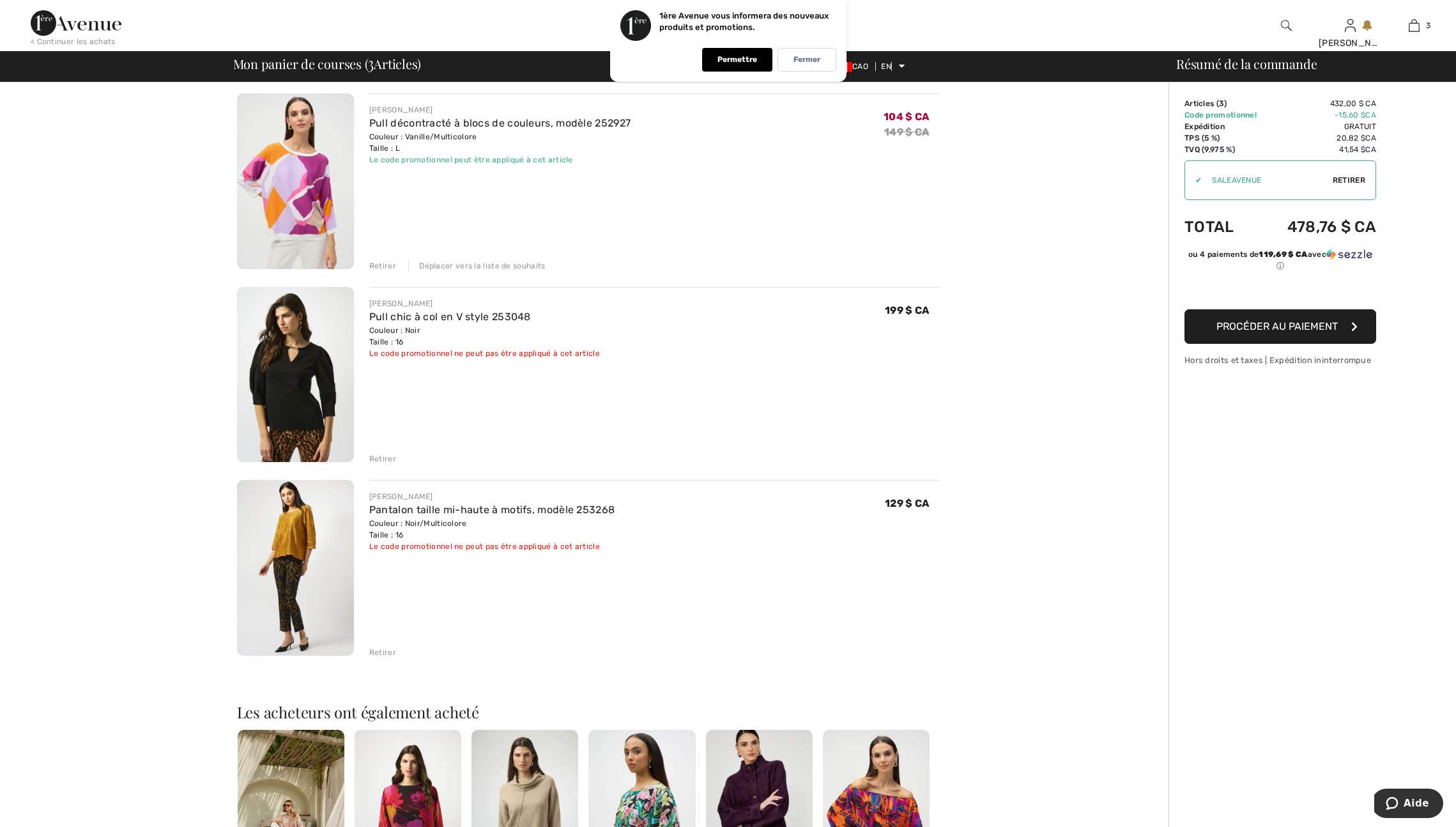
click at [387, 463] on font "Retirer" at bounding box center [383, 459] width 27 height 9
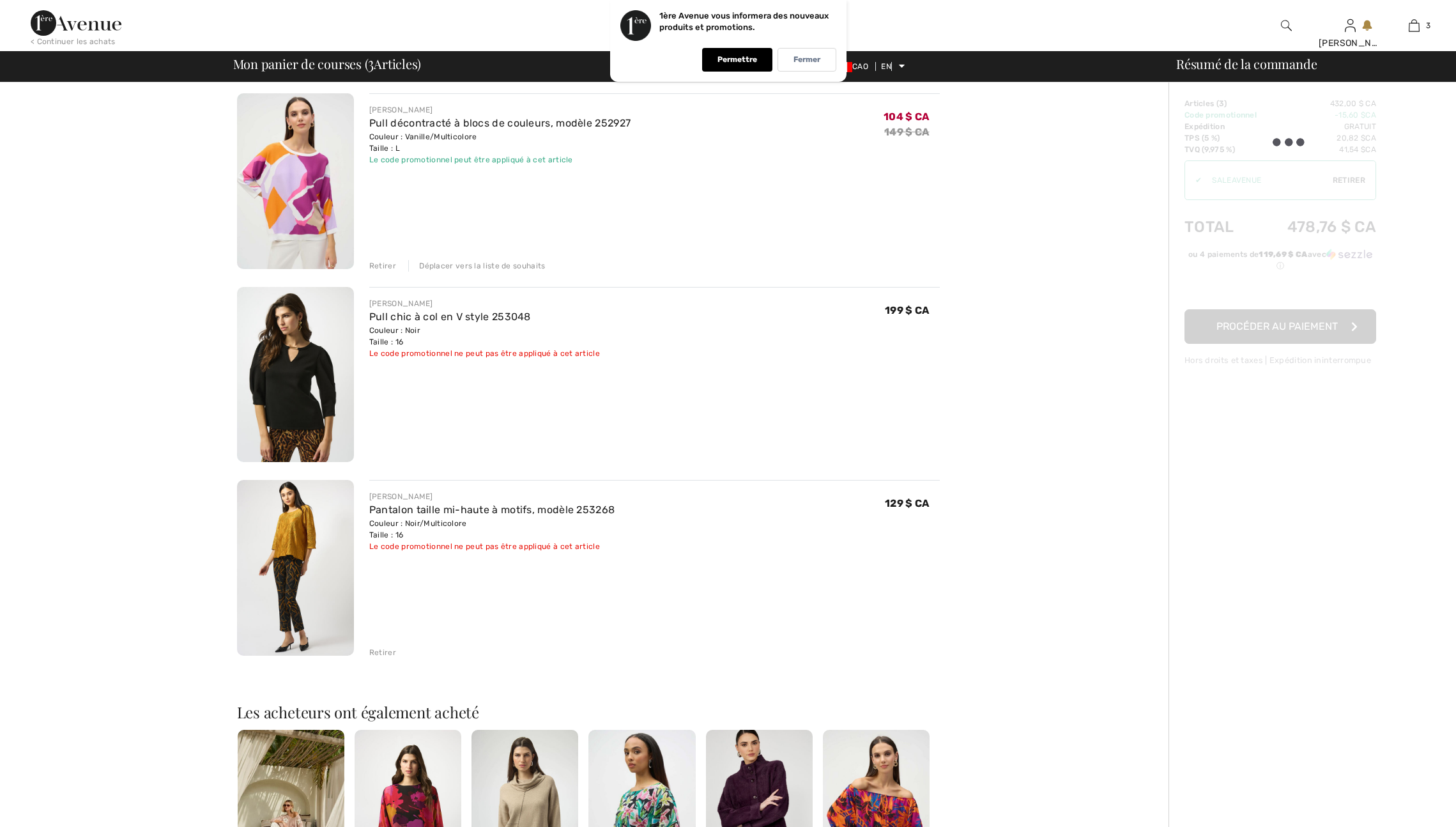
scroll to position [0, 0]
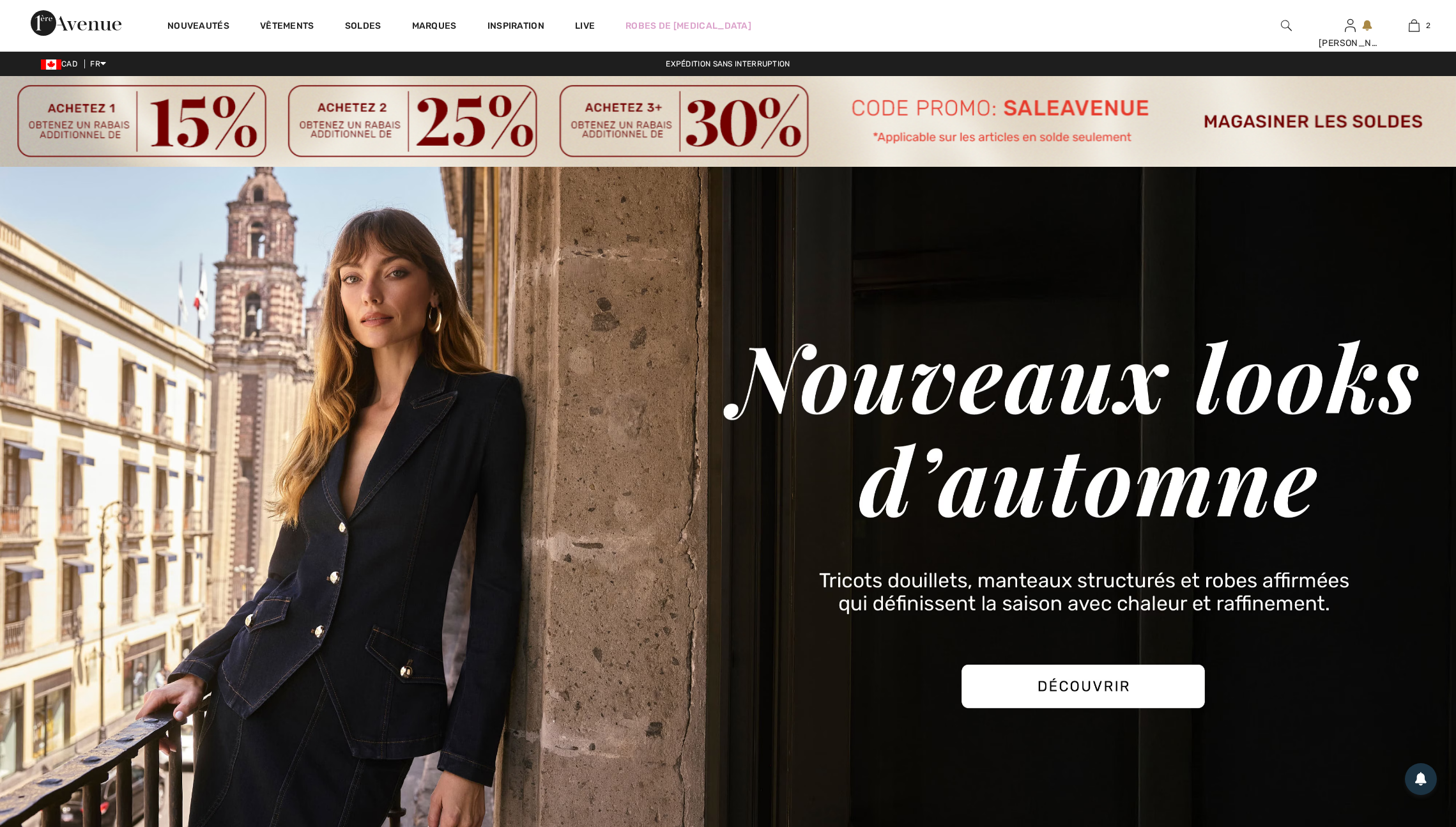
click at [214, 27] on link "Nouveautés" at bounding box center [198, 27] width 62 height 13
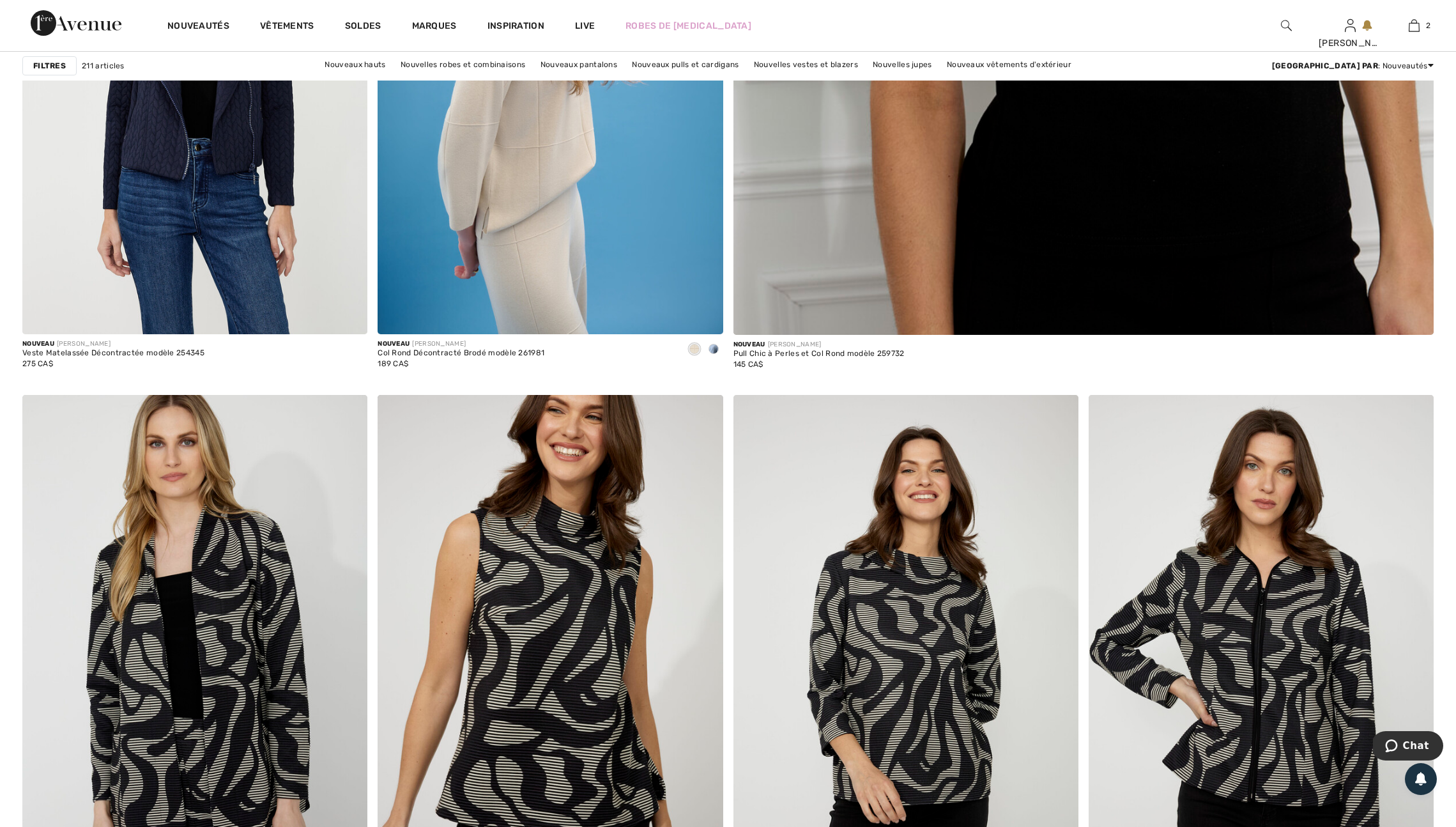
scroll to position [1040, 0]
